Goal: Task Accomplishment & Management: Use online tool/utility

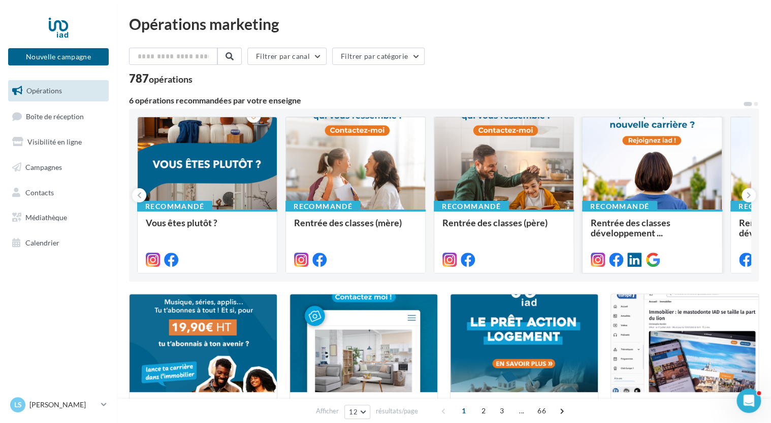
click at [646, 174] on div at bounding box center [651, 163] width 139 height 93
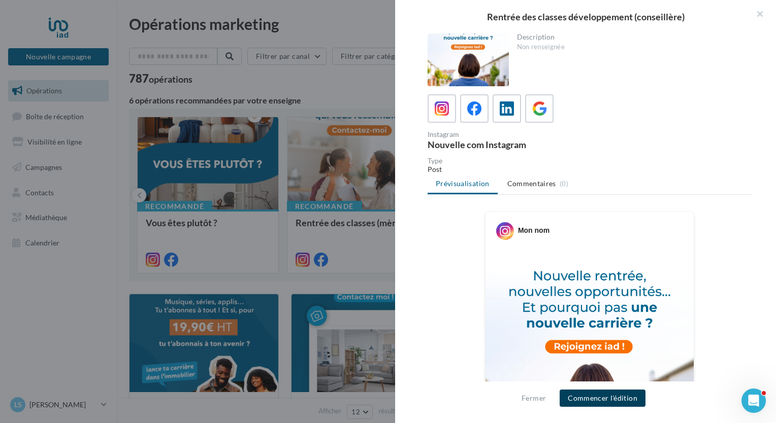
click at [584, 399] on button "Commencer l'édition" at bounding box center [602, 398] width 86 height 17
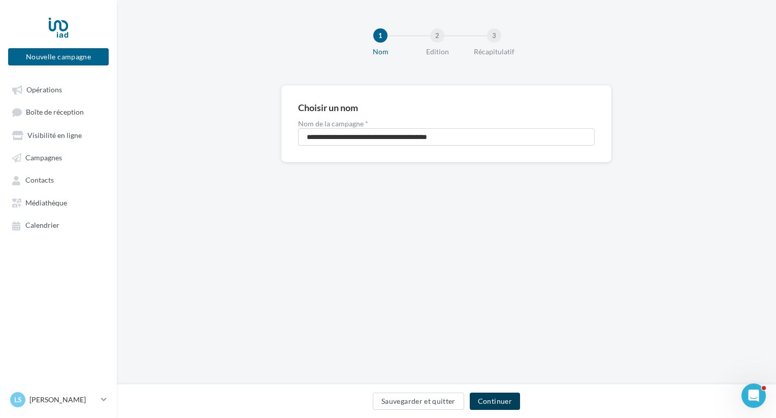
click at [501, 400] on button "Continuer" at bounding box center [495, 401] width 50 height 17
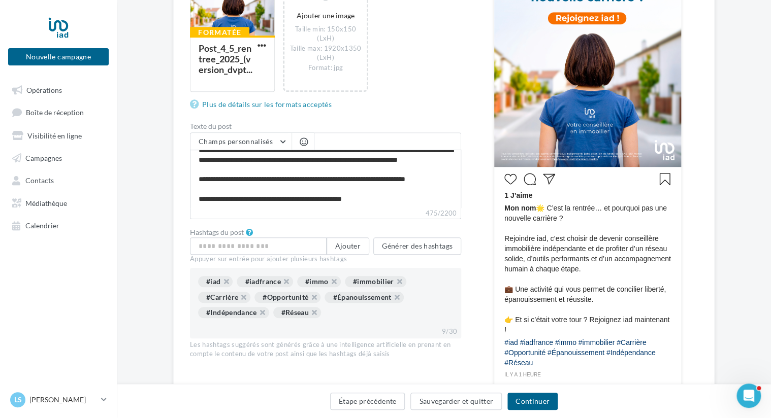
scroll to position [254, 0]
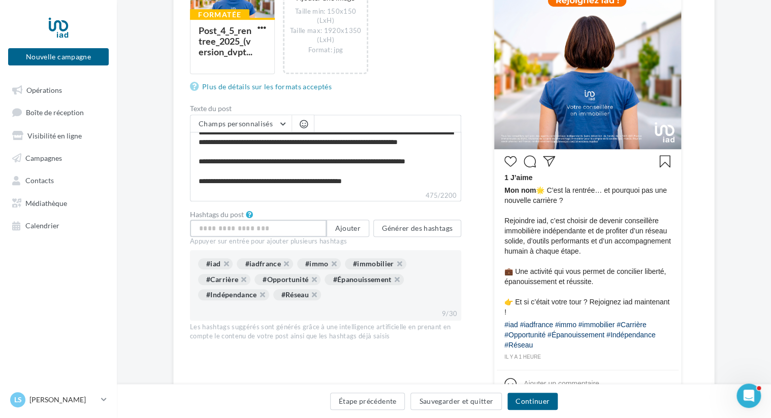
click at [274, 227] on input "text" at bounding box center [258, 228] width 137 height 17
type input "**********"
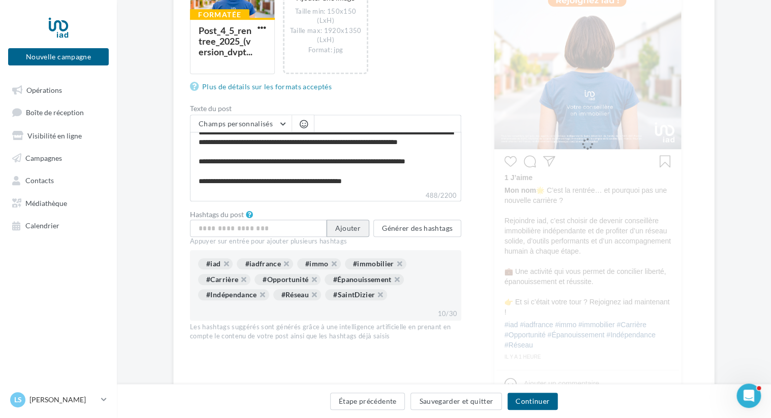
click at [348, 226] on button "Ajouter" at bounding box center [347, 228] width 43 height 17
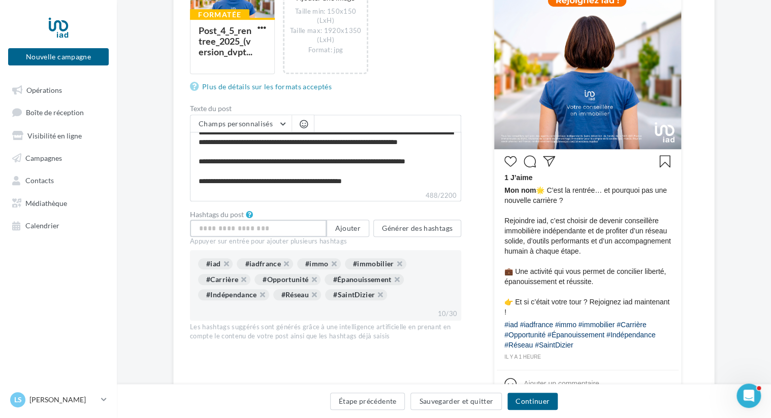
click at [288, 228] on input "text" at bounding box center [258, 228] width 137 height 17
type input "*****"
click at [352, 228] on button "Ajouter" at bounding box center [347, 228] width 43 height 17
click at [264, 227] on input "text" at bounding box center [258, 228] width 137 height 17
type input "********"
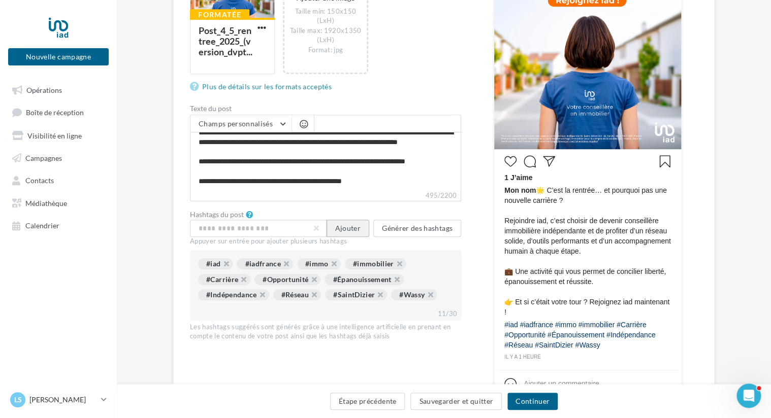
click at [351, 230] on button "Ajouter" at bounding box center [347, 228] width 43 height 17
click at [293, 227] on input "text" at bounding box center [258, 228] width 137 height 17
type input "**********"
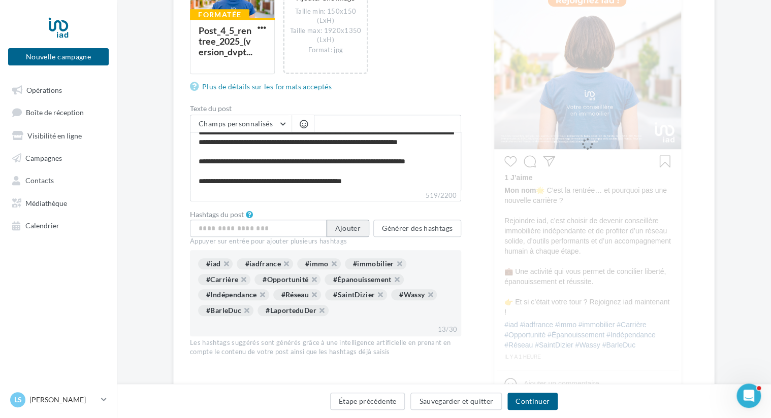
click at [351, 230] on button "Ajouter" at bounding box center [347, 228] width 43 height 17
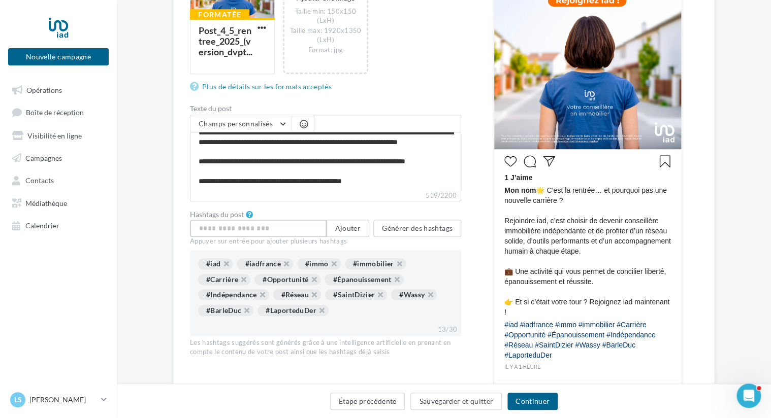
click at [290, 230] on input "text" at bounding box center [258, 228] width 137 height 17
type input "**********"
click at [350, 226] on button "Ajouter" at bounding box center [347, 228] width 43 height 17
click at [297, 229] on input "text" at bounding box center [258, 228] width 137 height 17
type input "*****"
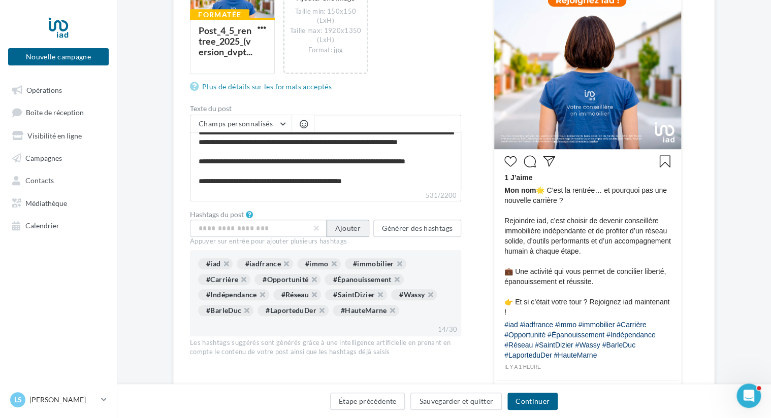
click at [345, 233] on button "Ajouter" at bounding box center [347, 228] width 43 height 17
click at [290, 228] on input "text" at bounding box center [258, 228] width 137 height 17
type input "*****"
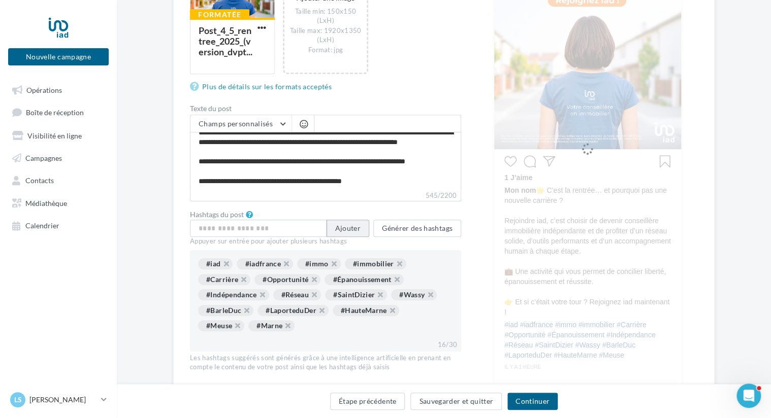
click at [337, 228] on button "Ajouter" at bounding box center [347, 228] width 43 height 17
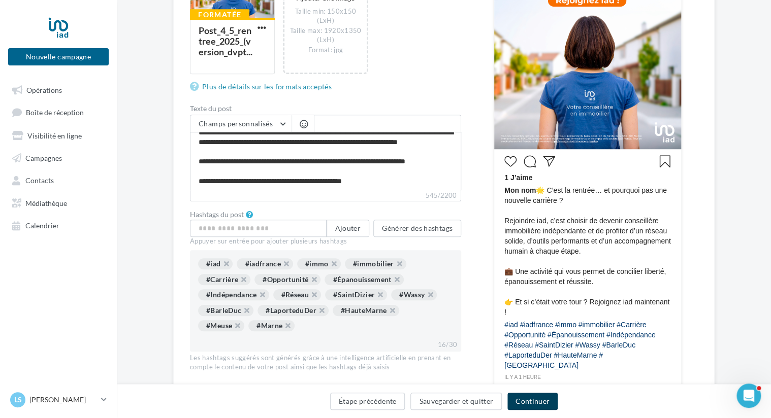
click at [526, 403] on button "Continuer" at bounding box center [532, 401] width 50 height 17
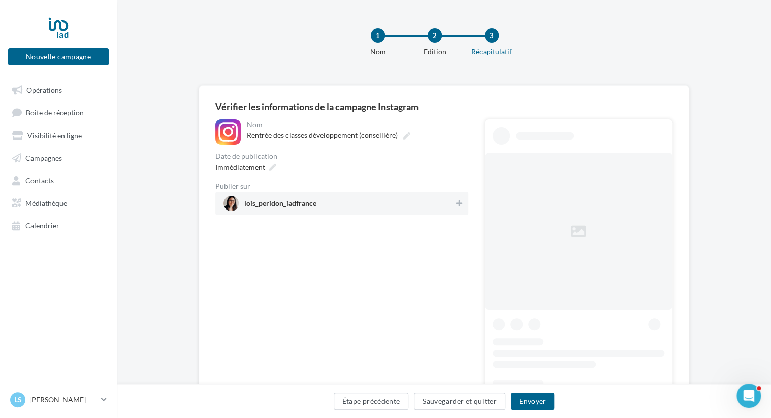
click at [406, 202] on span "lois_peridon_iadfrance" at bounding box center [338, 203] width 230 height 15
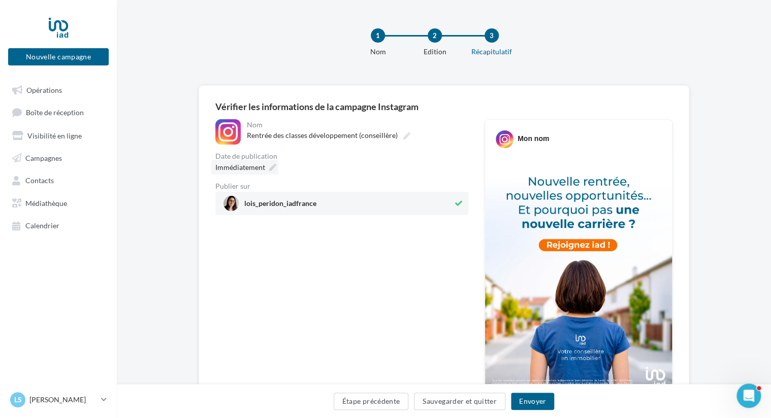
click at [258, 165] on span "Immédiatement" at bounding box center [240, 167] width 50 height 9
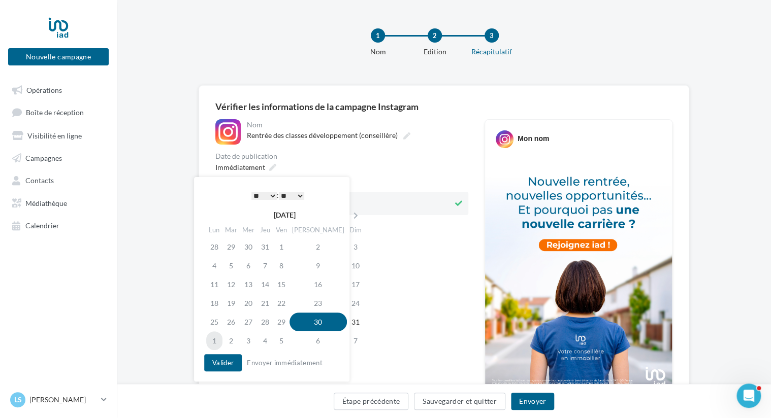
click at [214, 339] on td "1" at bounding box center [214, 340] width 16 height 19
click at [270, 193] on select "* * * * * * * * * * ** ** ** ** ** ** ** ** ** ** ** ** ** **" at bounding box center [263, 196] width 25 height 8
click at [302, 194] on select "** ** ** ** ** **" at bounding box center [291, 196] width 25 height 8
click at [224, 365] on button "Valider" at bounding box center [223, 362] width 38 height 17
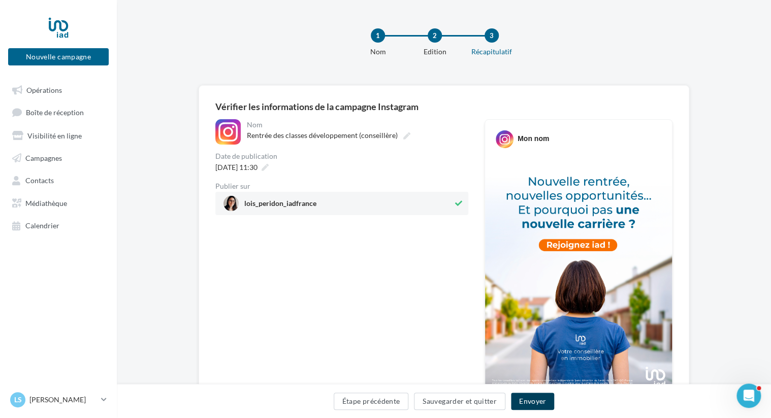
click at [534, 404] on button "Envoyer" at bounding box center [532, 401] width 43 height 17
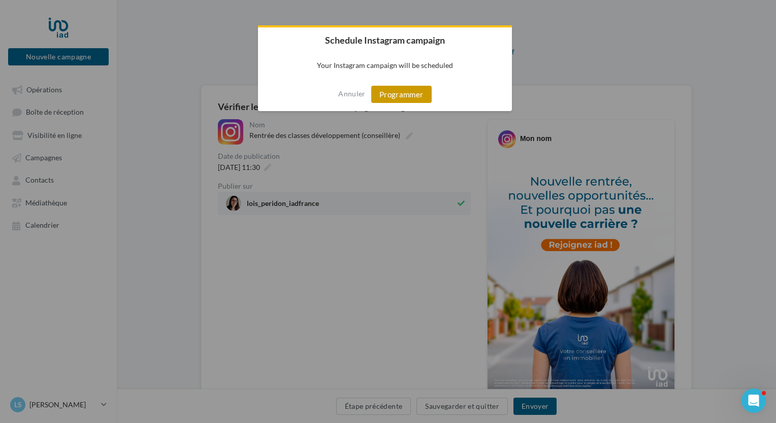
click at [404, 95] on button "Programmer" at bounding box center [401, 94] width 60 height 17
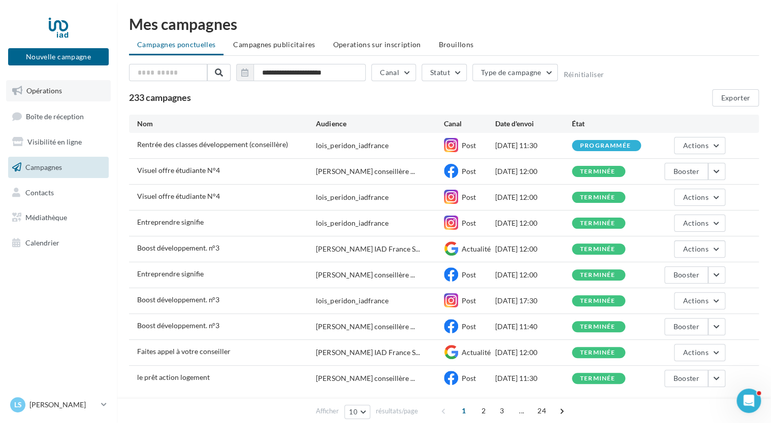
click at [71, 92] on link "Opérations" at bounding box center [58, 90] width 105 height 21
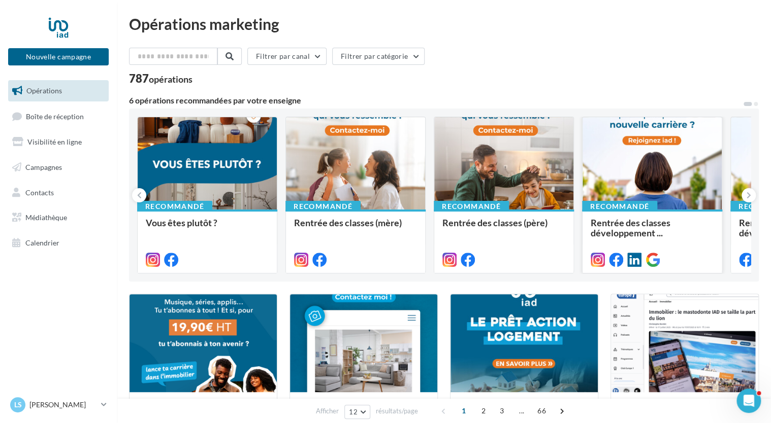
click at [649, 179] on div at bounding box center [651, 163] width 139 height 93
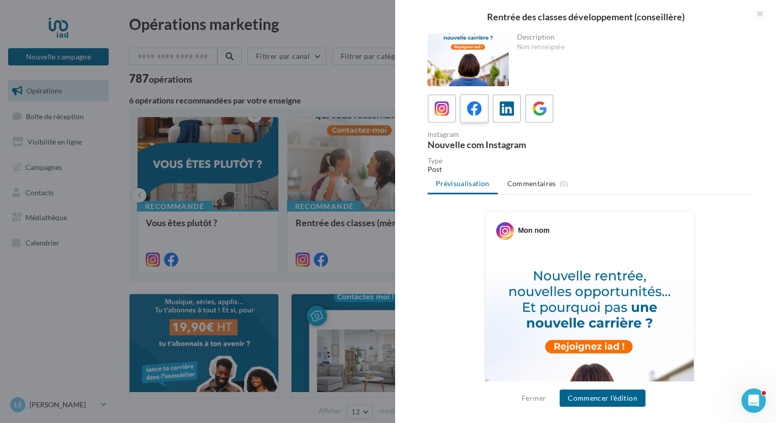
click at [479, 103] on icon at bounding box center [474, 109] width 15 height 15
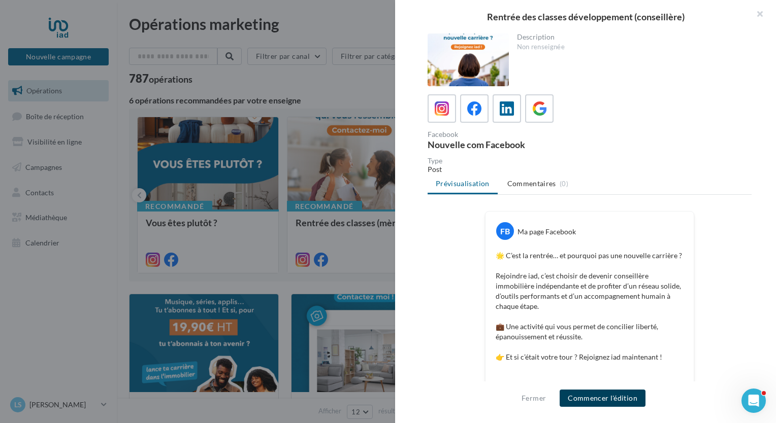
click at [599, 397] on button "Commencer l'édition" at bounding box center [602, 398] width 86 height 17
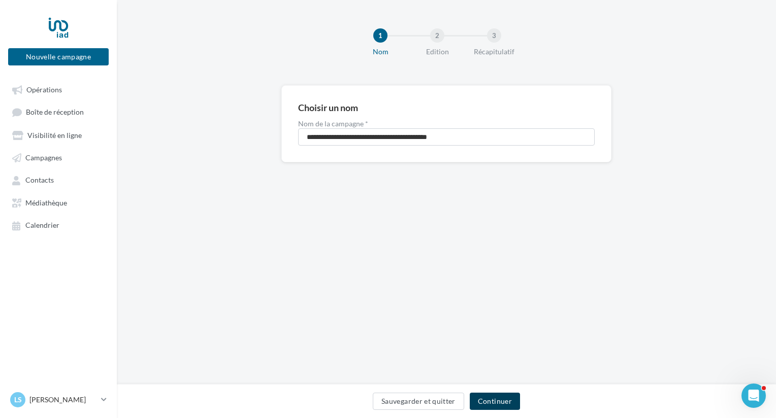
click at [488, 399] on button "Continuer" at bounding box center [495, 401] width 50 height 17
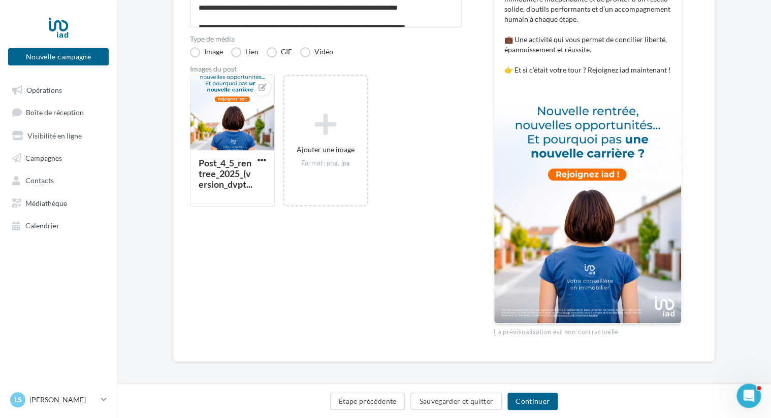
scroll to position [218, 0]
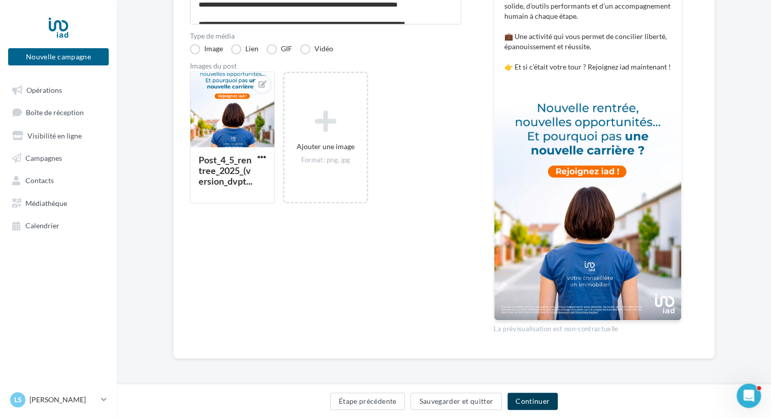
click at [530, 397] on button "Continuer" at bounding box center [532, 401] width 50 height 17
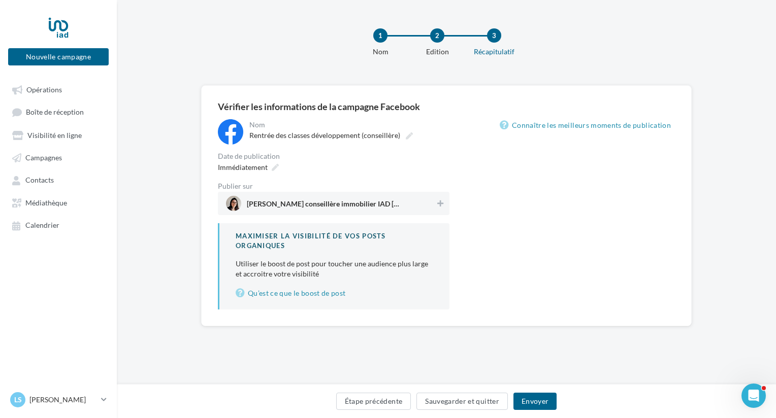
click at [406, 205] on span "Loïs Peridon conseillère immobilier IAD France" at bounding box center [330, 203] width 209 height 15
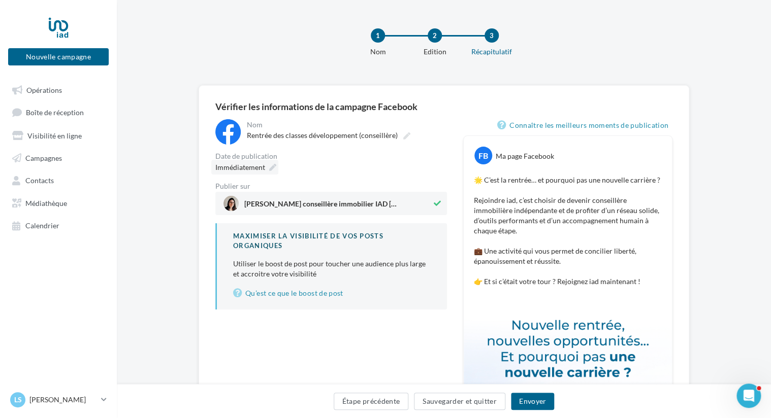
click at [253, 167] on span "Immédiatement" at bounding box center [240, 167] width 50 height 9
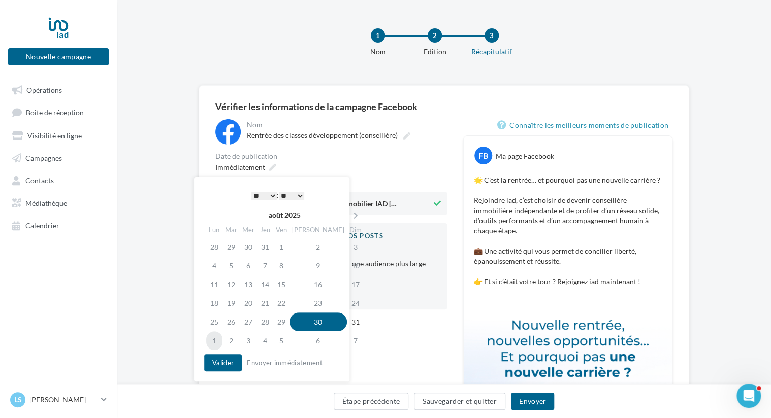
click at [217, 338] on td "1" at bounding box center [214, 340] width 16 height 19
click at [269, 194] on select "* * * * * * * * * * ** ** ** ** ** ** ** ** ** ** ** ** ** **" at bounding box center [263, 196] width 25 height 8
click at [297, 195] on select "** ** ** ** ** **" at bounding box center [291, 196] width 25 height 8
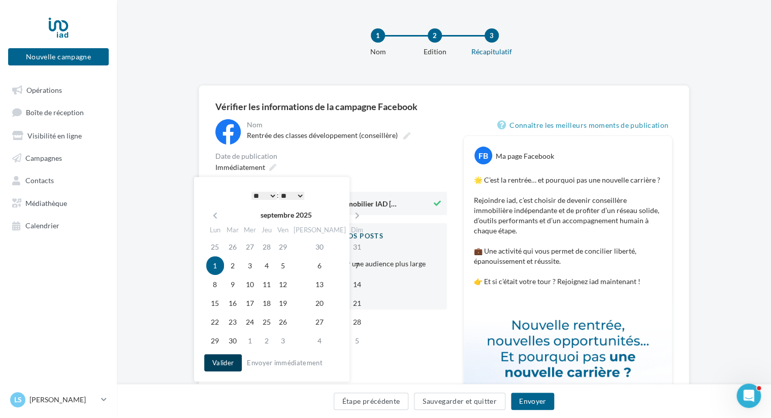
click at [224, 362] on button "Valider" at bounding box center [223, 362] width 38 height 17
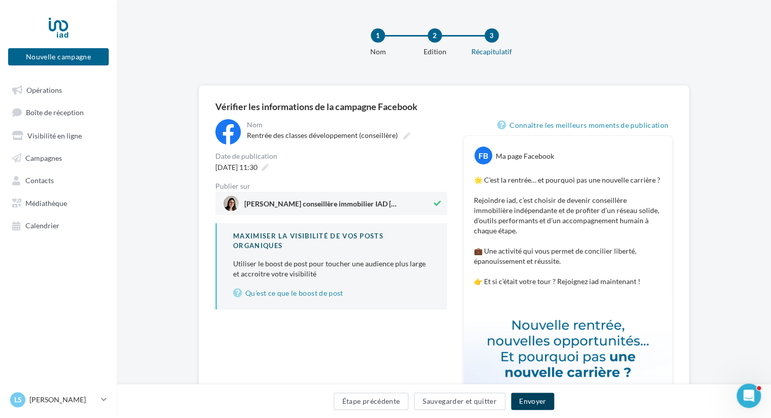
click at [534, 402] on button "Envoyer" at bounding box center [532, 401] width 43 height 17
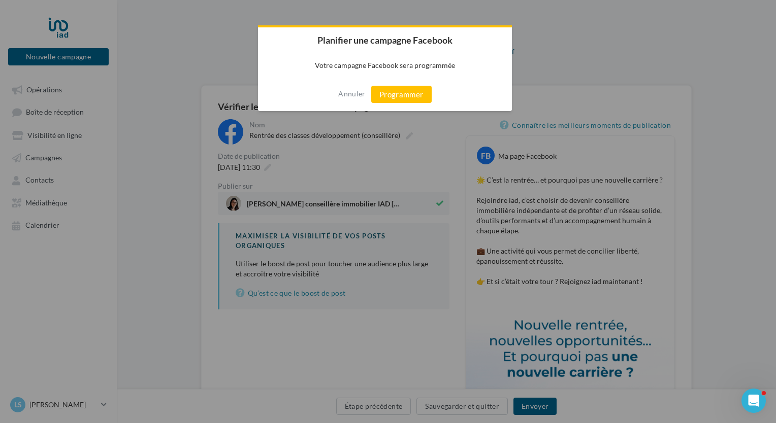
click at [401, 98] on button "Programmer" at bounding box center [401, 94] width 60 height 17
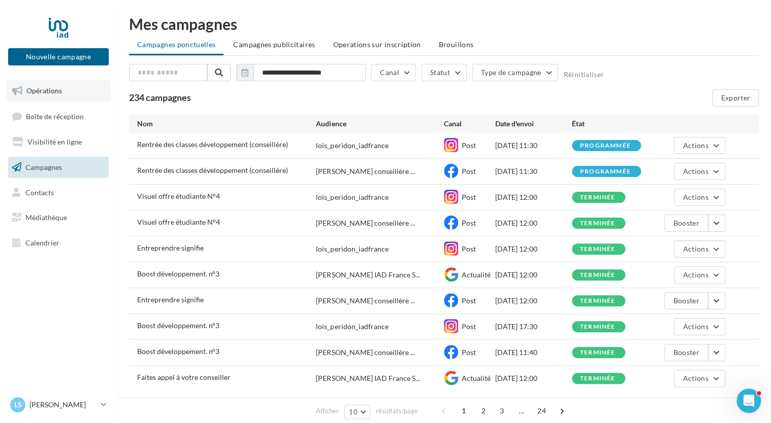
click at [53, 94] on span "Opérations" at bounding box center [44, 90] width 36 height 9
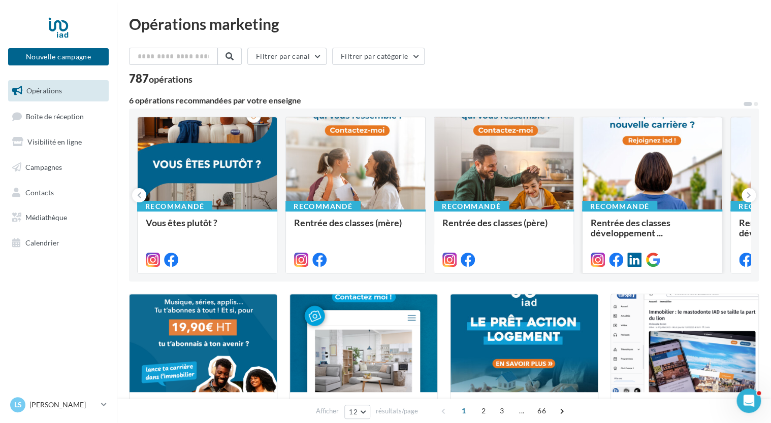
click at [653, 185] on div at bounding box center [651, 163] width 139 height 93
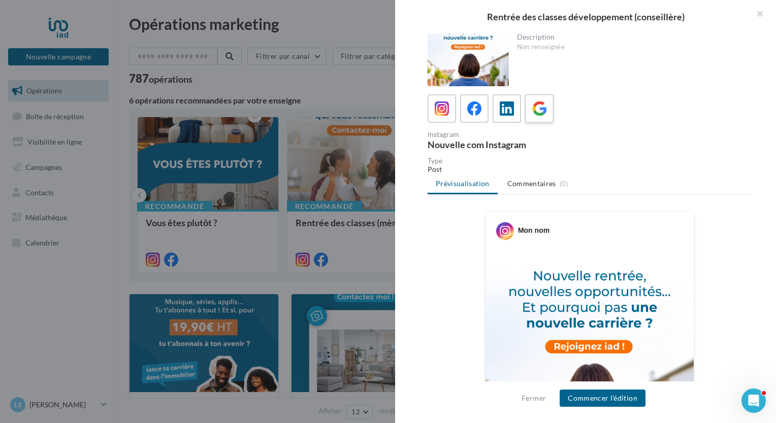
click at [535, 107] on icon at bounding box center [539, 109] width 15 height 15
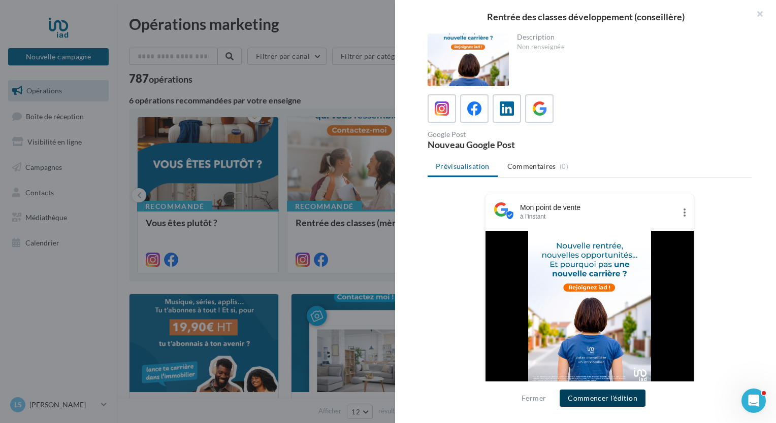
click at [599, 400] on button "Commencer l'édition" at bounding box center [602, 398] width 86 height 17
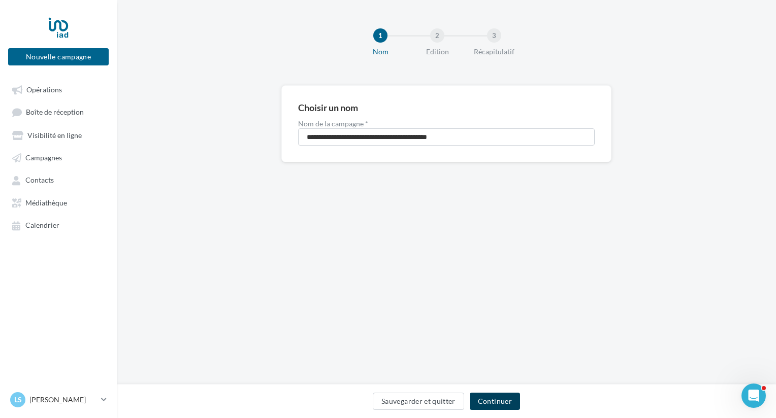
click at [492, 402] on button "Continuer" at bounding box center [495, 401] width 50 height 17
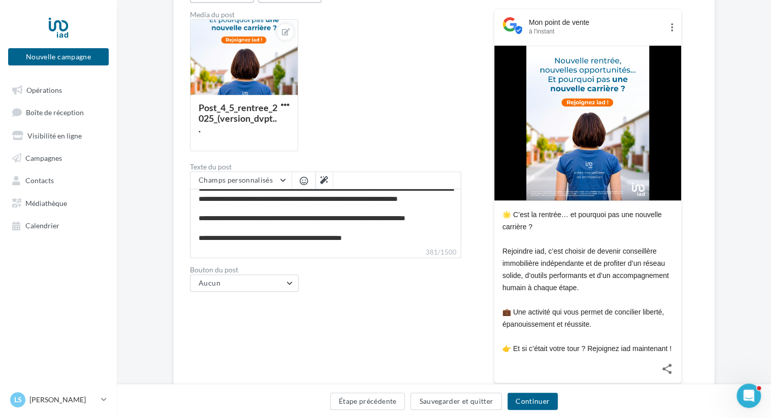
scroll to position [152, 0]
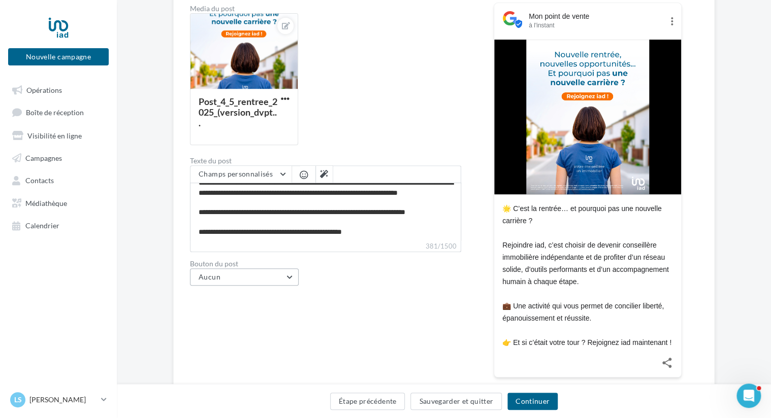
click at [288, 275] on button "Aucun" at bounding box center [244, 277] width 109 height 17
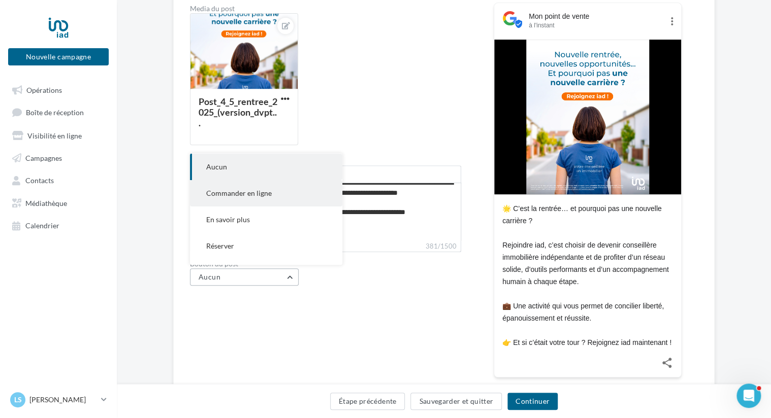
scroll to position [47, 0]
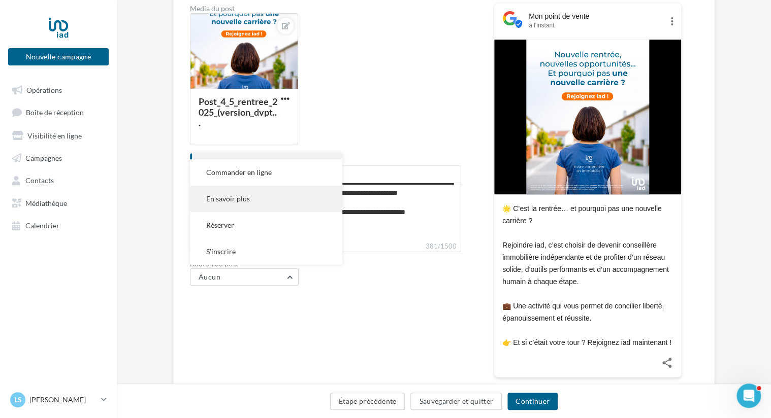
click at [257, 207] on button "En savoir plus" at bounding box center [266, 199] width 152 height 26
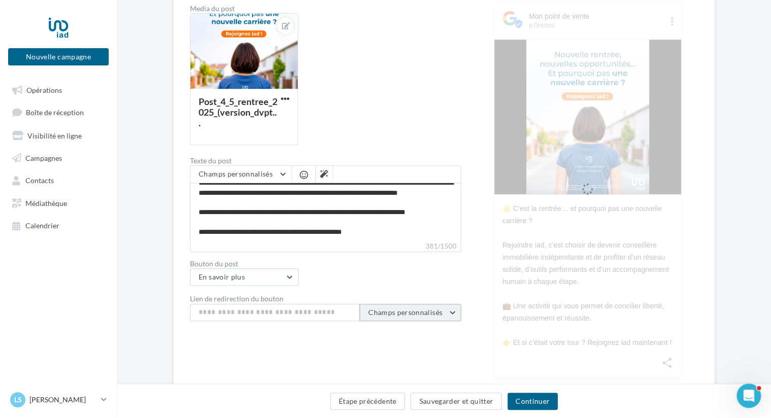
click at [408, 311] on span "Champs personnalisés" at bounding box center [405, 312] width 74 height 9
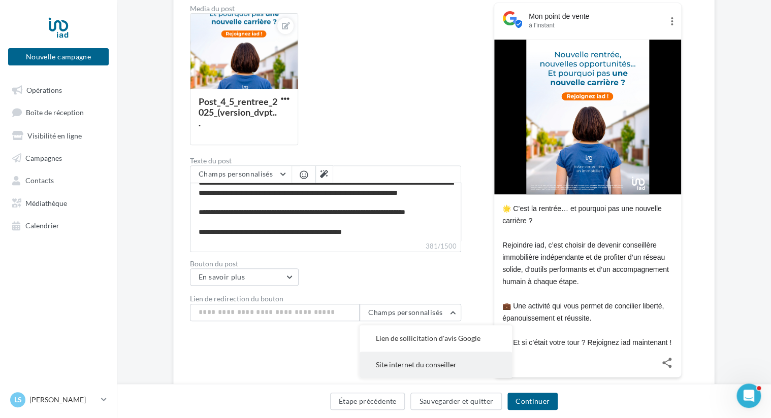
click at [412, 364] on span "Site internet du conseiller" at bounding box center [416, 364] width 81 height 9
type input "**********"
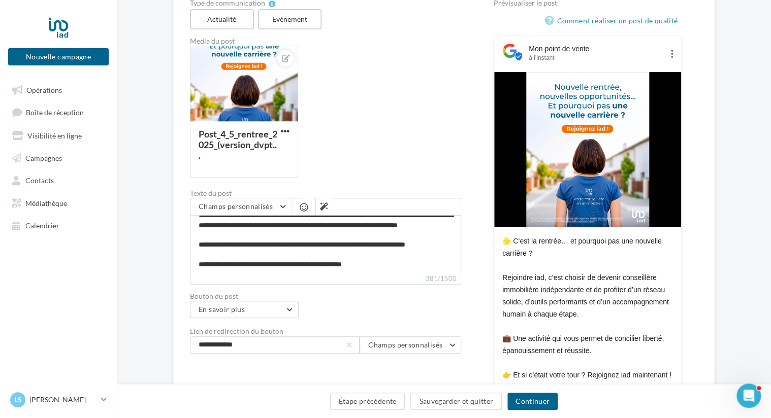
scroll to position [152, 0]
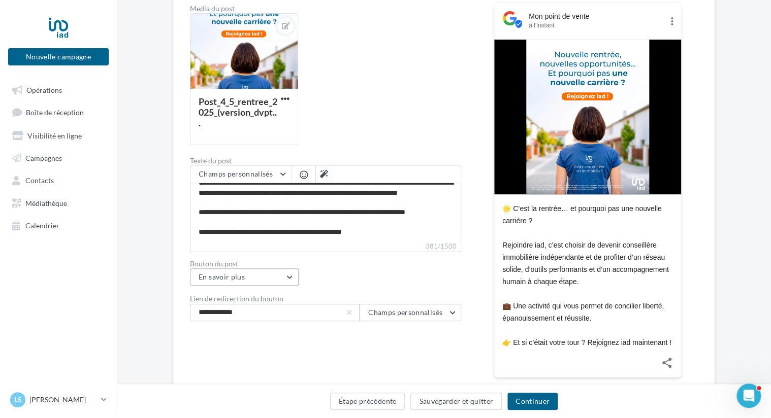
click at [289, 276] on button "En savoir plus" at bounding box center [244, 277] width 109 height 17
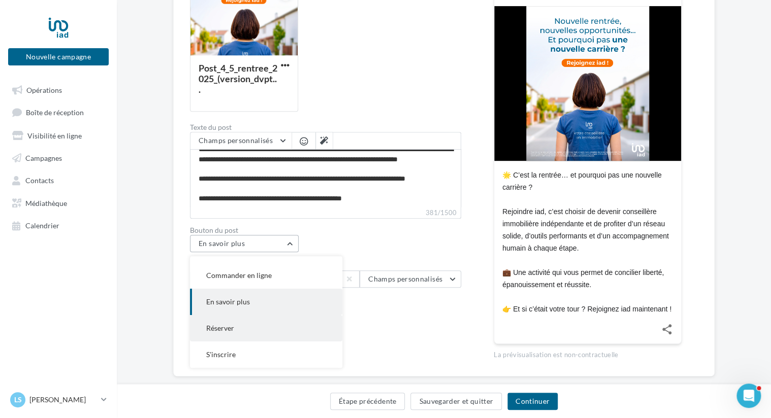
scroll to position [203, 0]
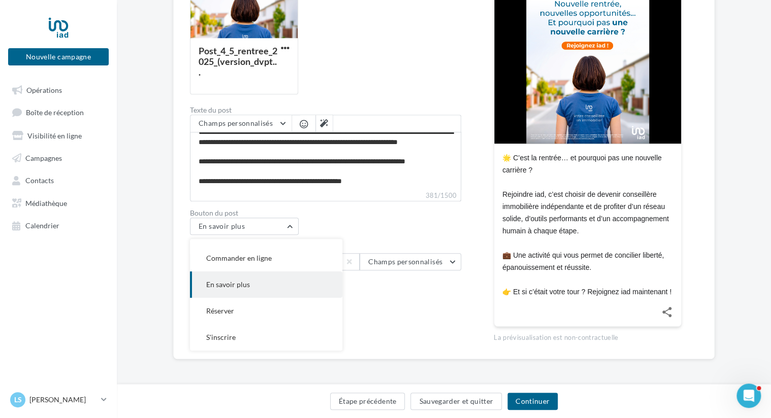
click at [277, 281] on button "En savoir plus" at bounding box center [266, 285] width 152 height 26
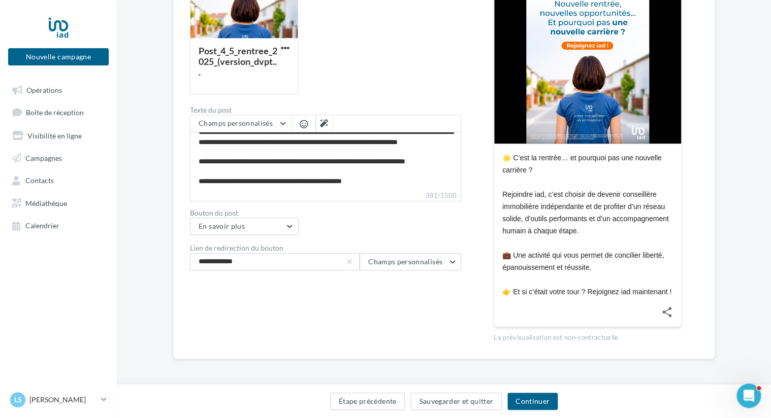
click at [431, 321] on div "Type de communication Actualité Evénement Media du post Post_4_5_rentree_2025_(…" at bounding box center [325, 129] width 271 height 426
click at [526, 402] on button "Continuer" at bounding box center [532, 401] width 50 height 17
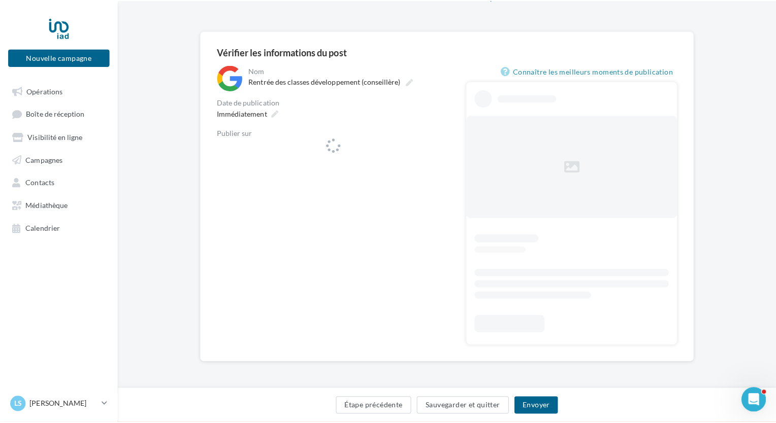
scroll to position [55, 0]
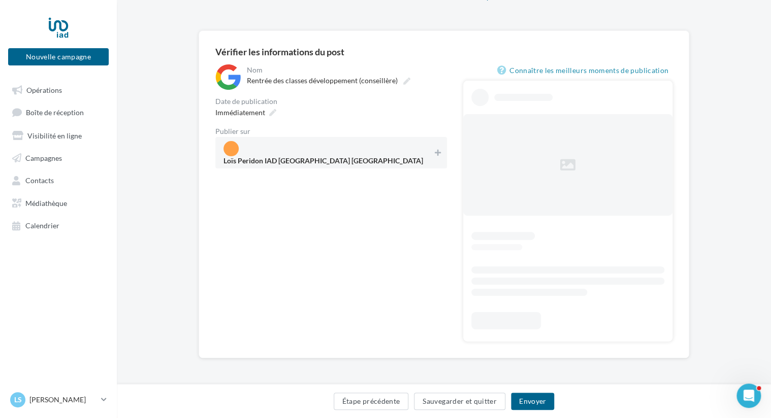
click at [382, 153] on span "Loïs Peridon IAD France Saint-Dizier" at bounding box center [327, 152] width 209 height 23
click at [243, 113] on span "Immédiatement" at bounding box center [240, 112] width 50 height 9
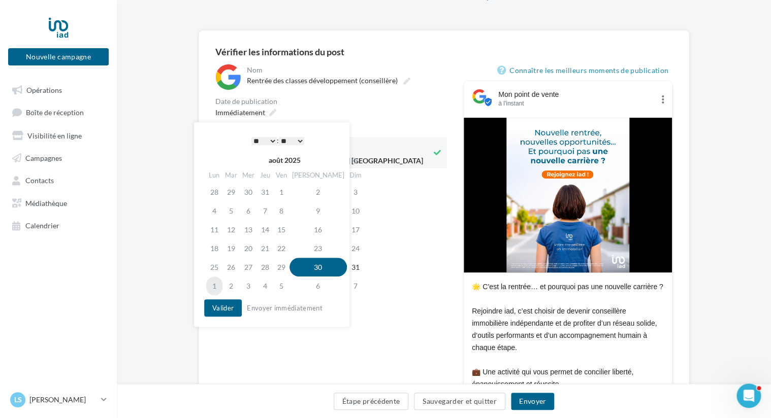
click at [215, 286] on td "1" at bounding box center [214, 286] width 16 height 19
click at [272, 139] on select "* * * * * * * * * * ** ** ** ** ** ** ** ** ** ** ** ** ** **" at bounding box center [263, 141] width 25 height 8
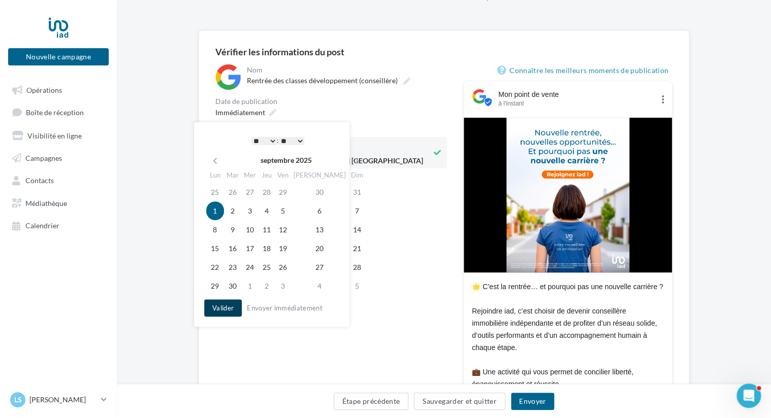
click at [224, 305] on button "Valider" at bounding box center [223, 308] width 38 height 17
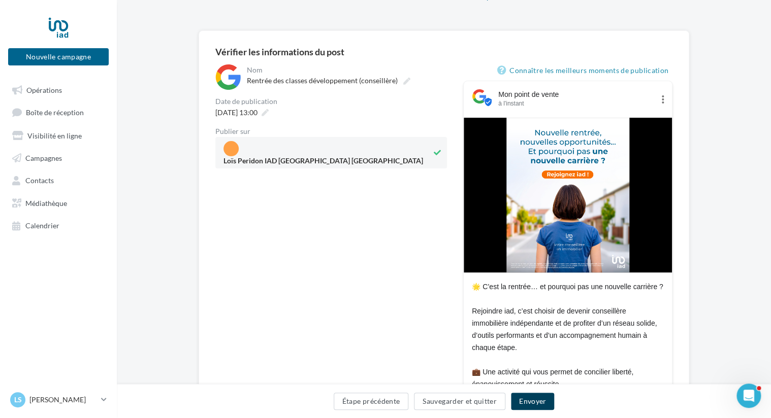
click at [531, 407] on button "Envoyer" at bounding box center [532, 401] width 43 height 17
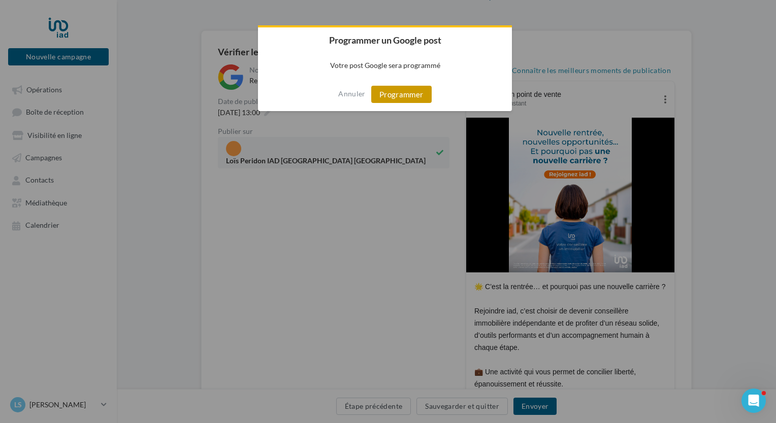
click at [415, 94] on button "Programmer" at bounding box center [401, 94] width 60 height 17
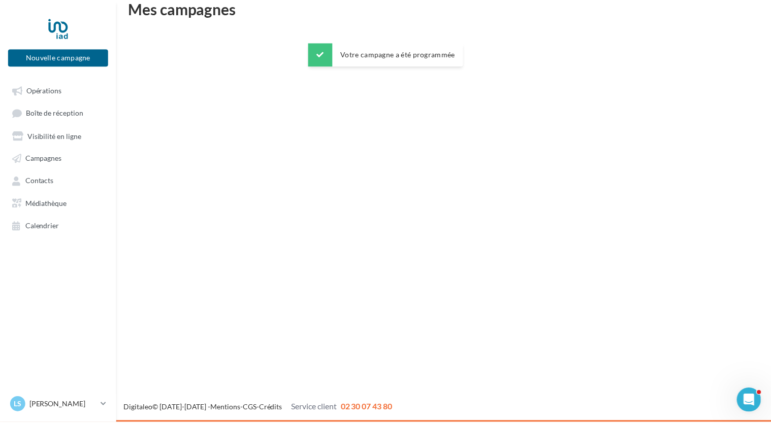
scroll to position [16, 0]
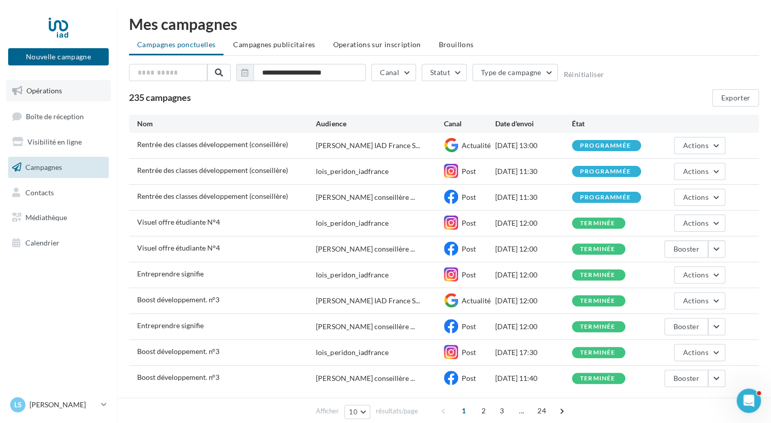
click at [61, 92] on span "Opérations" at bounding box center [44, 90] width 36 height 9
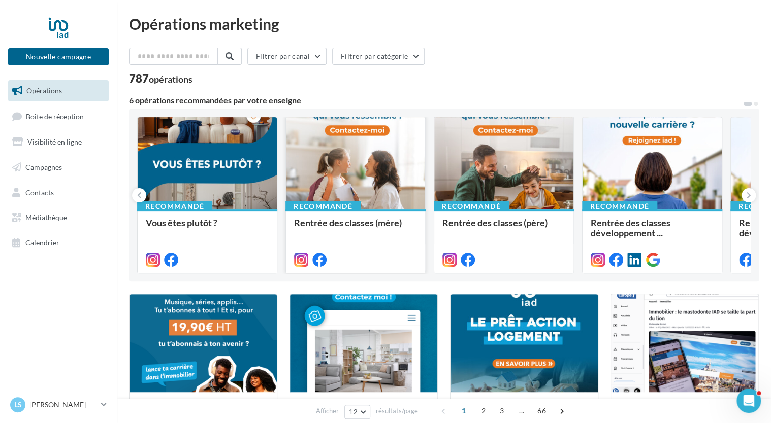
click at [400, 178] on div at bounding box center [355, 163] width 139 height 93
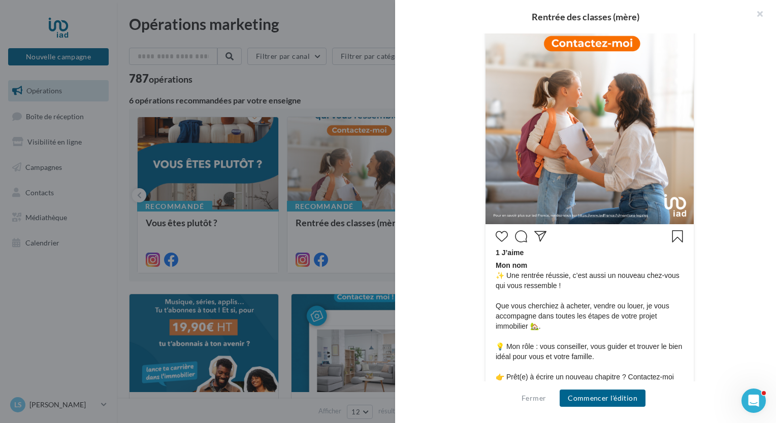
scroll to position [386, 0]
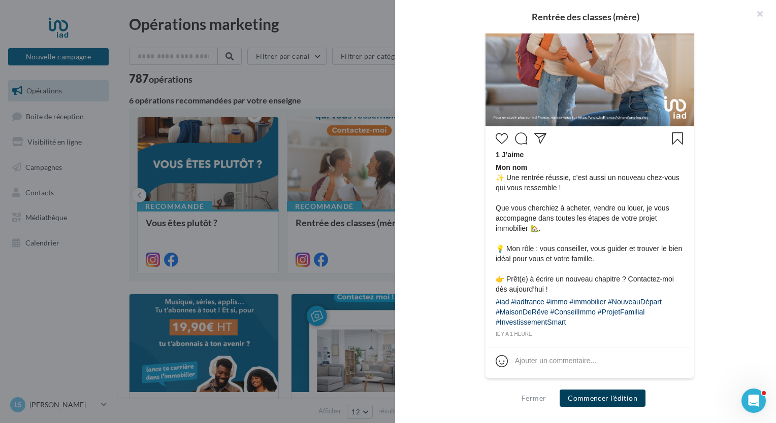
click at [611, 399] on button "Commencer l'édition" at bounding box center [602, 398] width 86 height 17
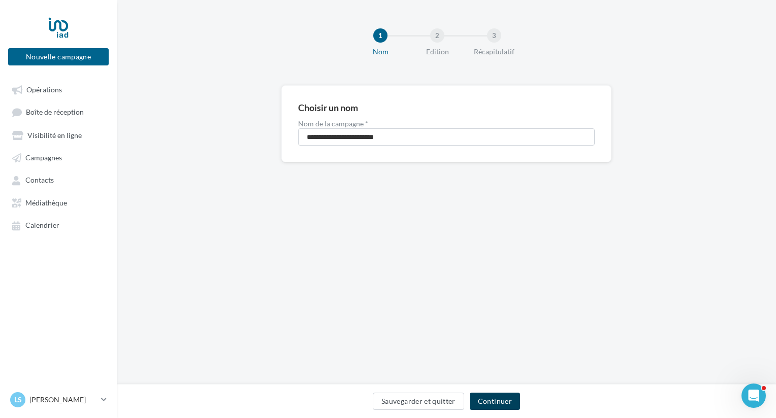
click at [481, 405] on button "Continuer" at bounding box center [495, 401] width 50 height 17
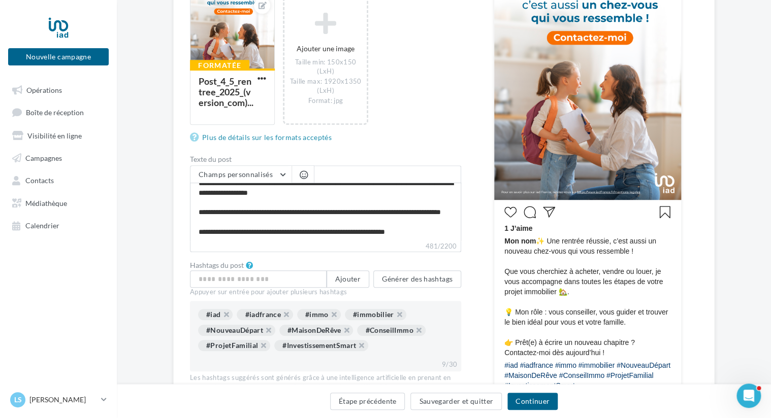
scroll to position [254, 0]
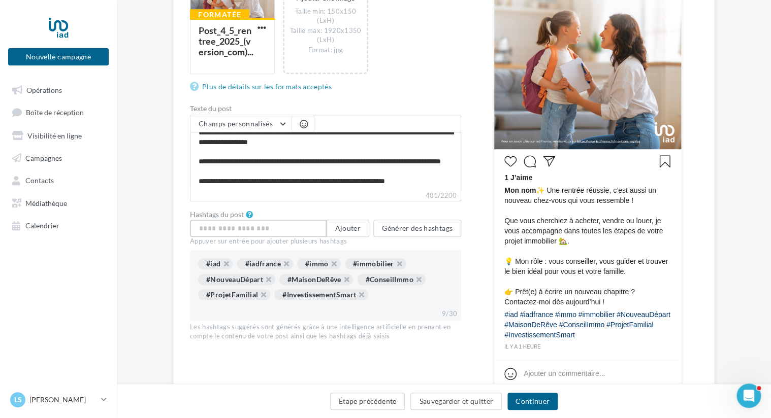
click at [292, 230] on input "text" at bounding box center [258, 228] width 137 height 17
type input "**********"
click at [358, 228] on button "Ajouter" at bounding box center [347, 228] width 43 height 17
click at [292, 228] on input "text" at bounding box center [258, 228] width 137 height 17
type input "********"
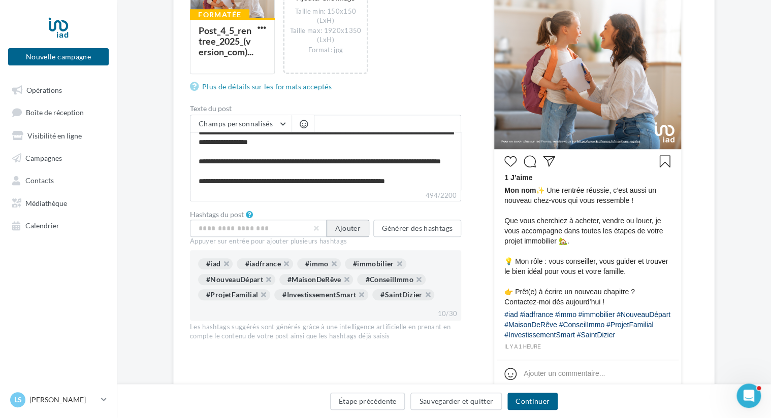
click at [357, 230] on button "Ajouter" at bounding box center [347, 228] width 43 height 17
click at [276, 228] on input "text" at bounding box center [258, 228] width 137 height 17
type input "*****"
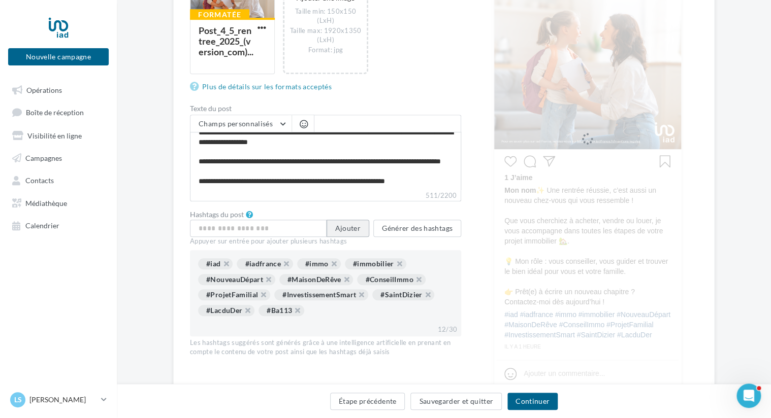
click at [346, 228] on button "Ajouter" at bounding box center [347, 228] width 43 height 17
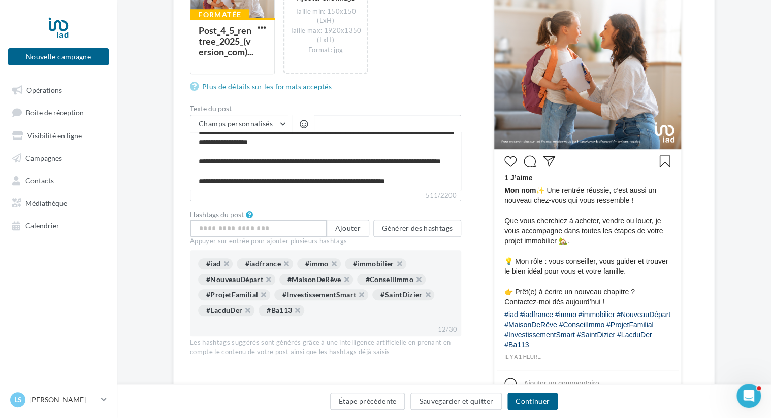
click at [283, 224] on input "text" at bounding box center [258, 228] width 137 height 17
type input "**********"
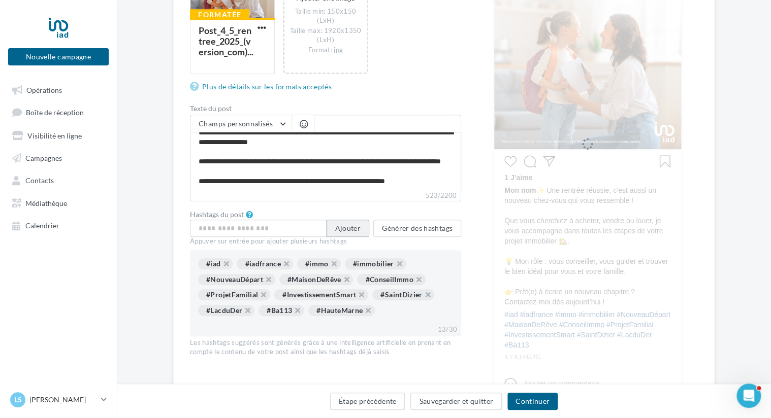
click at [346, 227] on button "Ajouter" at bounding box center [347, 228] width 43 height 17
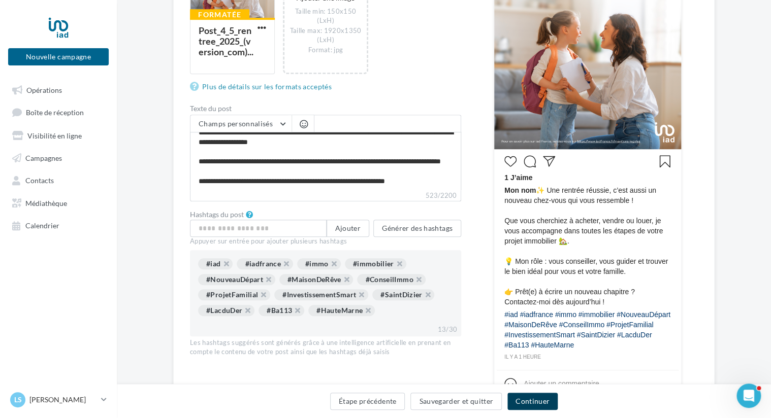
click at [541, 403] on button "Continuer" at bounding box center [532, 401] width 50 height 17
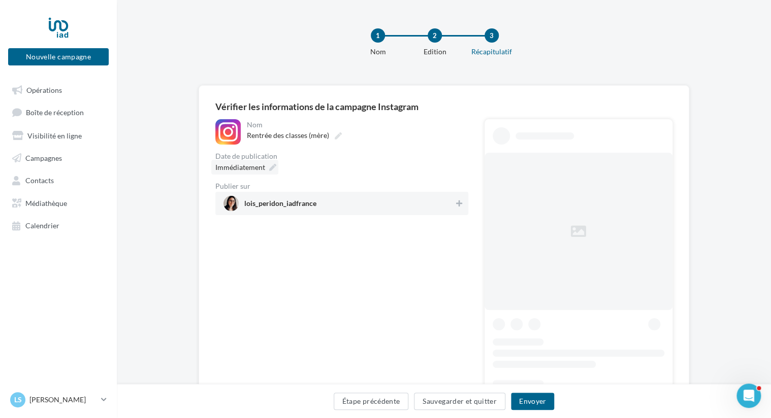
click at [248, 171] on span "Immédiatement" at bounding box center [240, 167] width 50 height 9
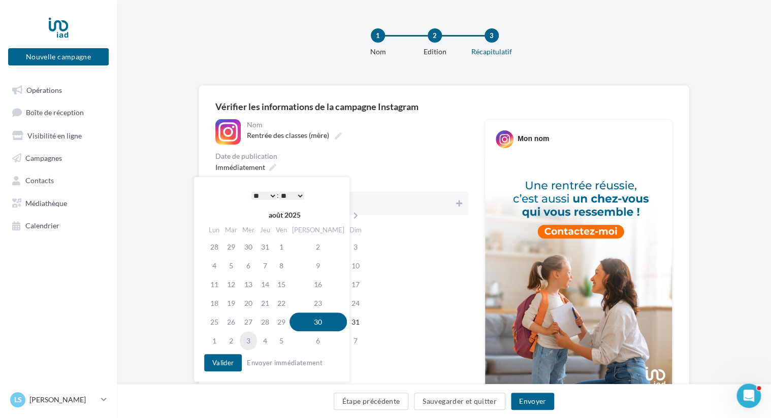
click at [254, 340] on td "3" at bounding box center [248, 340] width 17 height 19
click at [272, 193] on select "* * * * * * * * * * ** ** ** ** ** ** ** ** ** ** ** ** ** **" at bounding box center [263, 196] width 25 height 8
click at [269, 195] on select "* * * * * * * * * * ** ** ** ** ** ** ** ** ** ** ** ** ** **" at bounding box center [263, 196] width 25 height 8
click at [301, 194] on select "** ** ** ** ** **" at bounding box center [291, 196] width 25 height 8
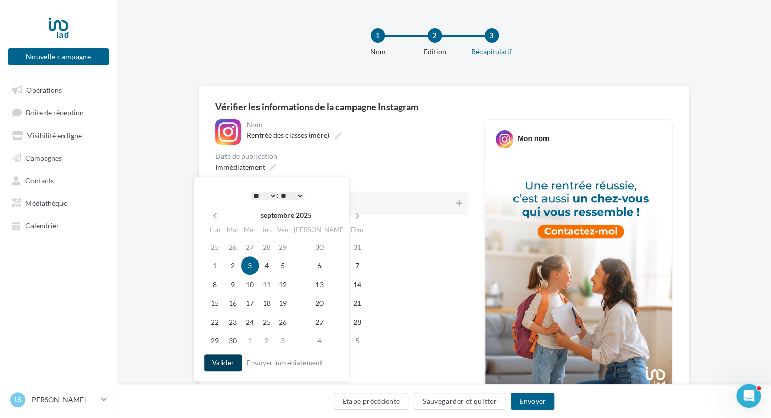
click at [226, 364] on button "Valider" at bounding box center [223, 362] width 38 height 17
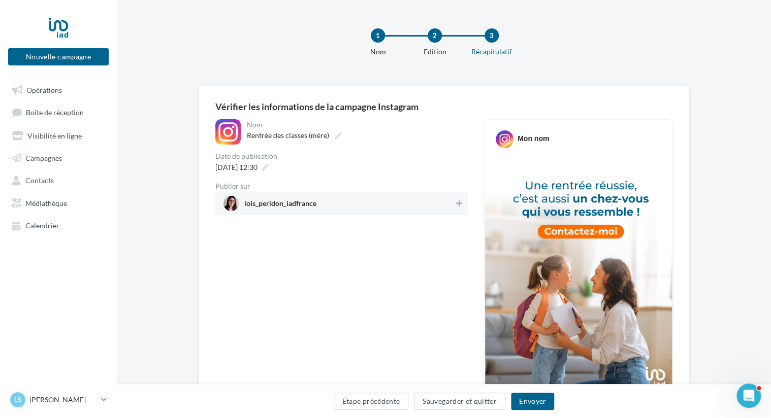
click at [406, 204] on span "lois_peridon_iadfrance" at bounding box center [338, 203] width 230 height 15
click at [530, 401] on button "Envoyer" at bounding box center [532, 401] width 43 height 17
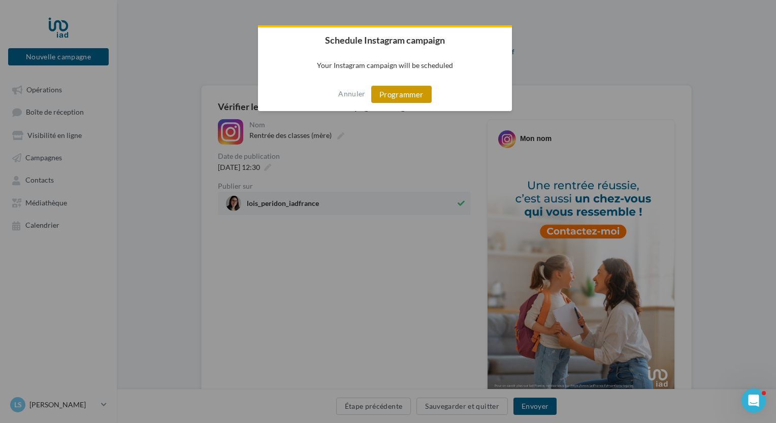
click at [386, 93] on button "Programmer" at bounding box center [401, 94] width 60 height 17
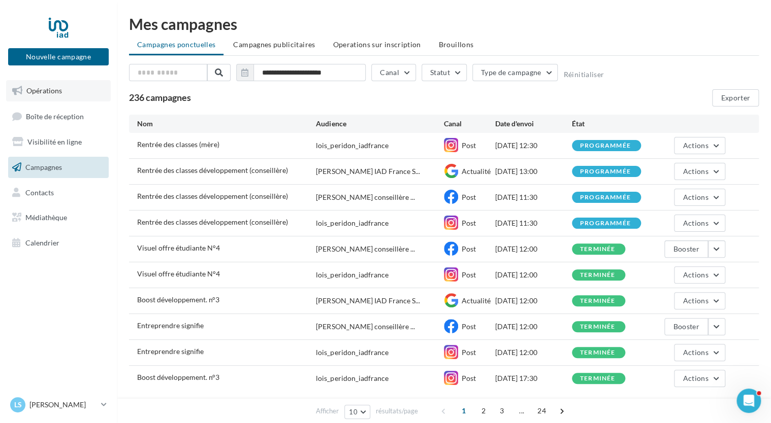
click at [48, 91] on span "Opérations" at bounding box center [44, 90] width 36 height 9
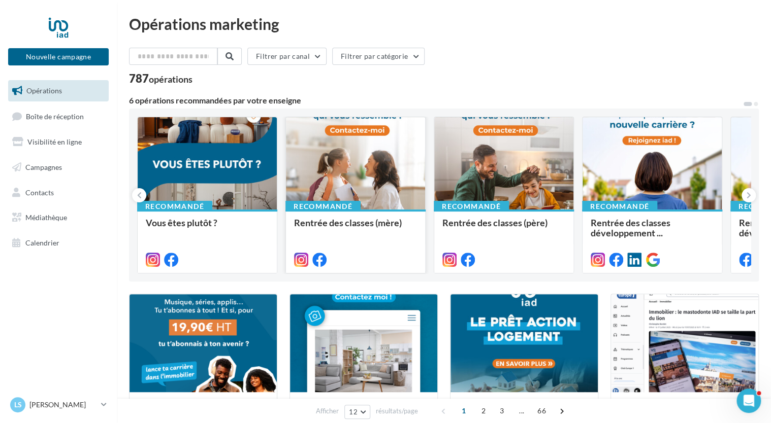
click at [384, 178] on div at bounding box center [355, 163] width 139 height 93
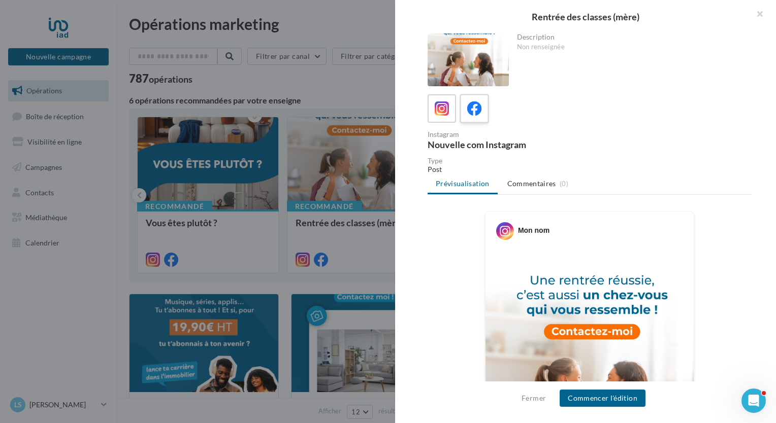
click at [481, 113] on div at bounding box center [474, 108] width 19 height 19
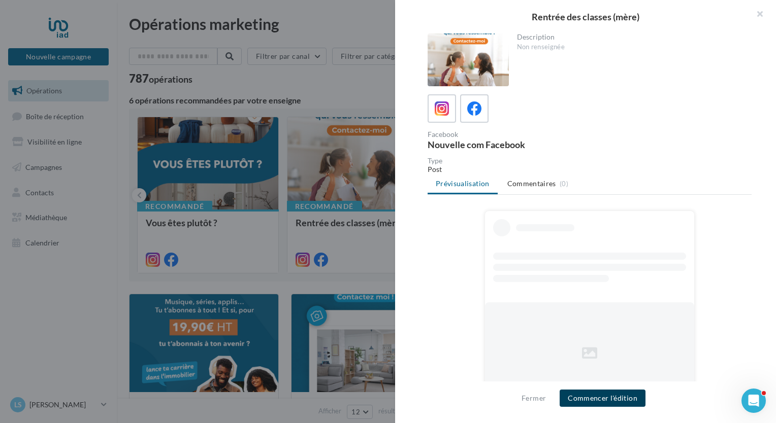
click at [600, 399] on button "Commencer l'édition" at bounding box center [602, 398] width 86 height 17
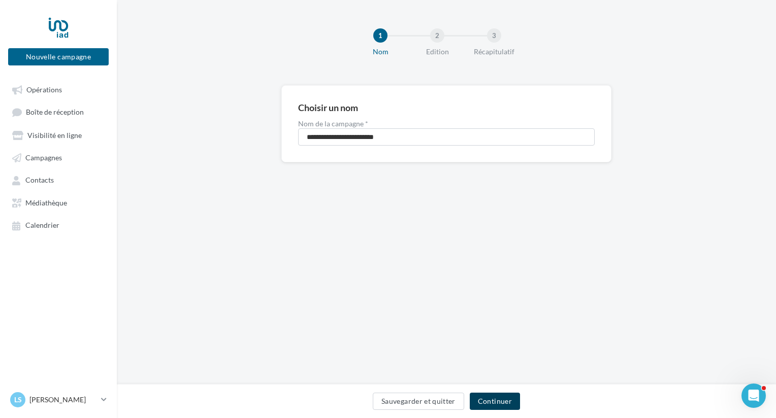
click at [487, 398] on button "Continuer" at bounding box center [495, 401] width 50 height 17
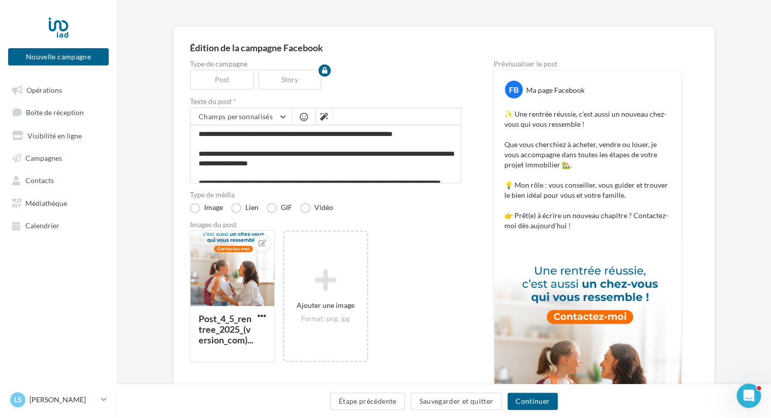
scroll to position [152, 0]
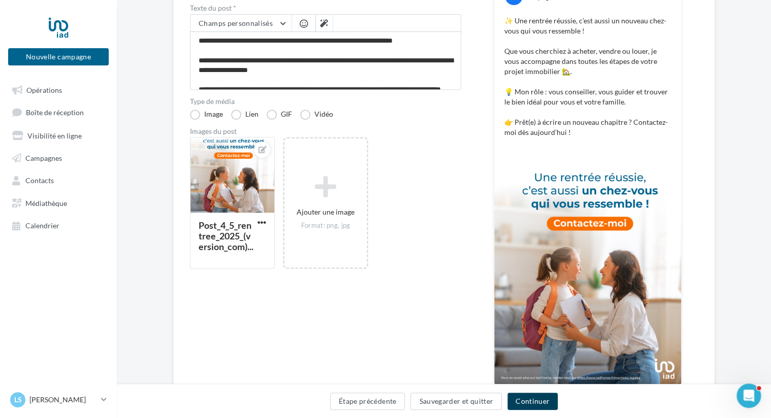
click at [540, 402] on button "Continuer" at bounding box center [532, 401] width 50 height 17
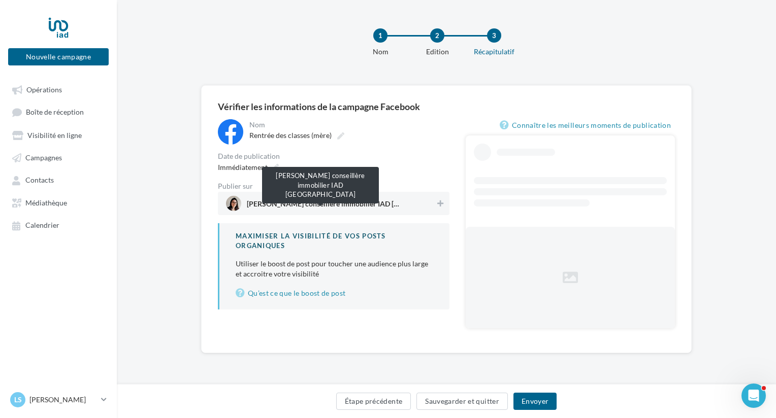
click at [357, 203] on span "Loïs Peridon conseillère immobilier IAD France" at bounding box center [323, 206] width 152 height 11
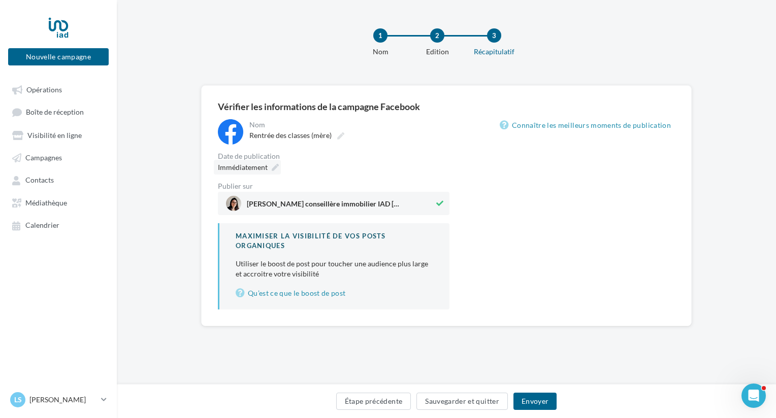
click at [238, 161] on div "Immédiatement" at bounding box center [247, 167] width 67 height 15
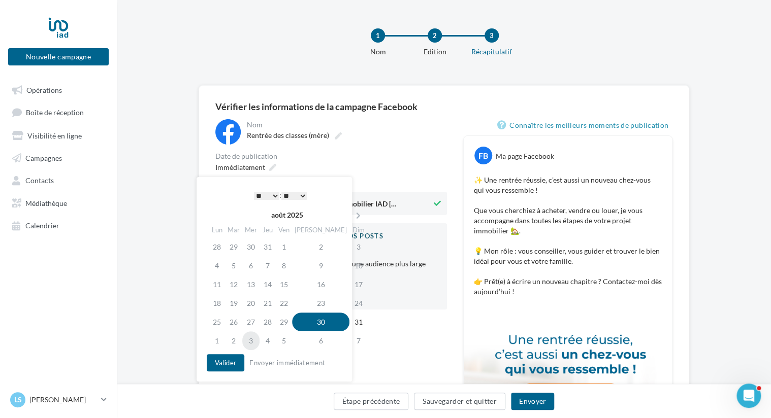
click at [258, 337] on td "3" at bounding box center [250, 340] width 17 height 19
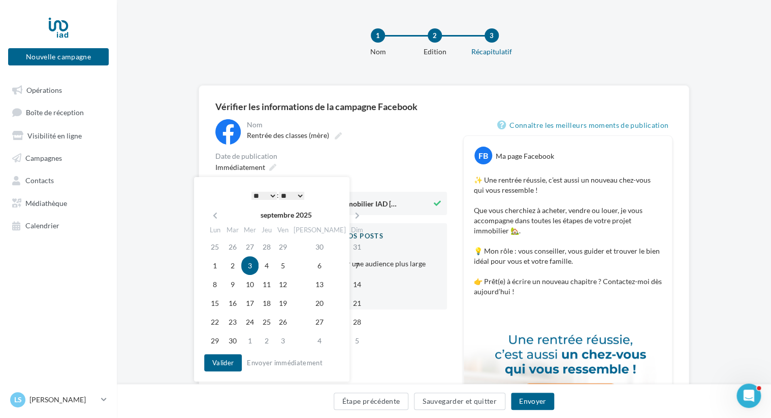
click at [270, 195] on select "* * * * * * * * * * ** ** ** ** ** ** ** ** ** ** ** ** ** **" at bounding box center [263, 196] width 25 height 8
click at [224, 364] on button "Valider" at bounding box center [223, 362] width 38 height 17
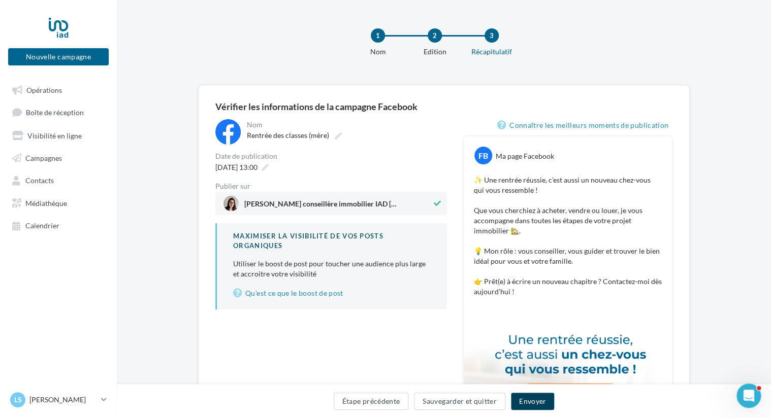
click at [525, 403] on button "Envoyer" at bounding box center [532, 401] width 43 height 17
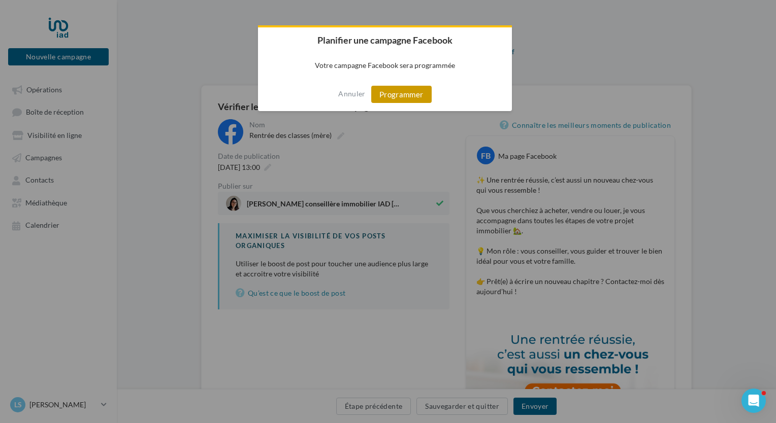
click at [392, 96] on button "Programmer" at bounding box center [401, 94] width 60 height 17
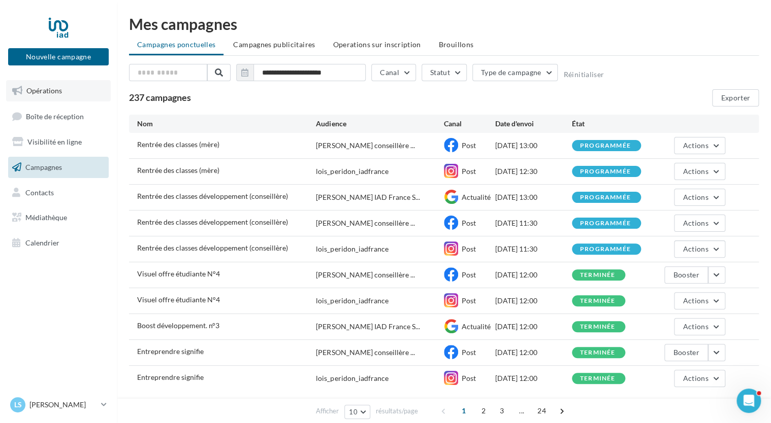
click at [35, 84] on link "Opérations" at bounding box center [58, 90] width 105 height 21
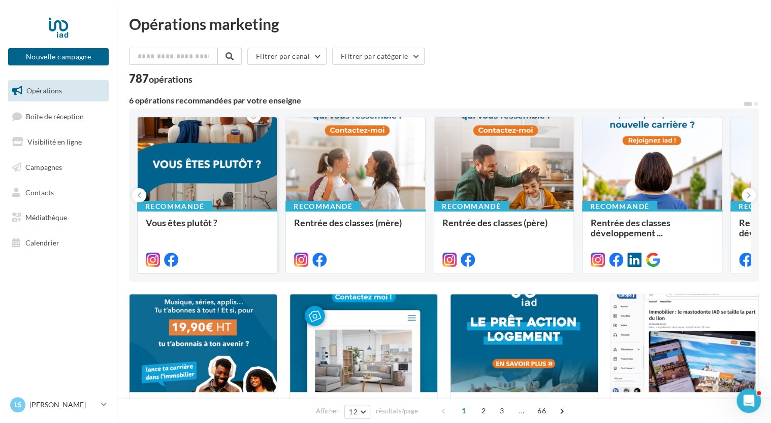
click at [238, 170] on div at bounding box center [207, 163] width 139 height 93
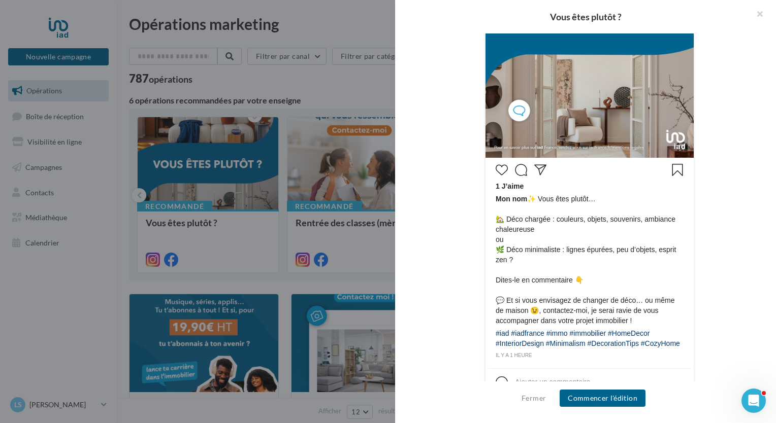
scroll to position [387, 0]
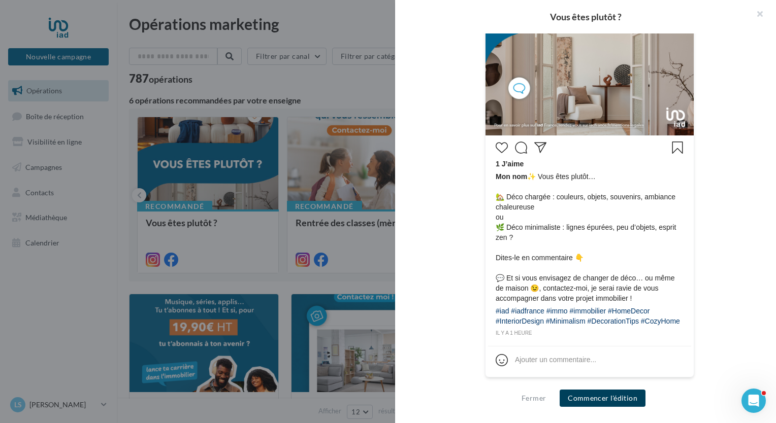
click at [621, 399] on button "Commencer l'édition" at bounding box center [602, 398] width 86 height 17
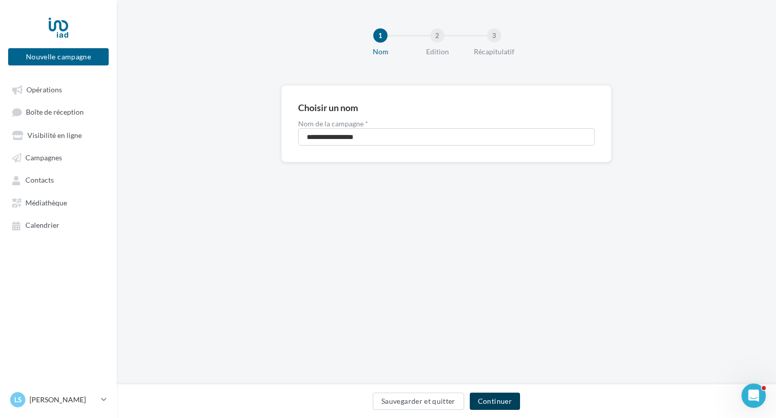
click at [488, 405] on button "Continuer" at bounding box center [495, 401] width 50 height 17
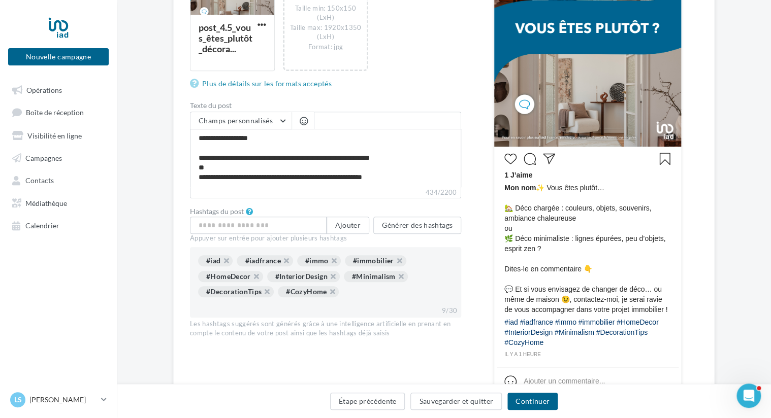
scroll to position [305, 0]
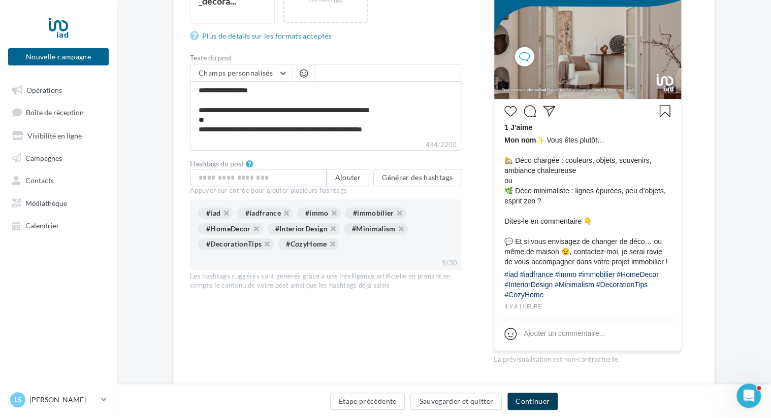
click at [538, 397] on button "Continuer" at bounding box center [532, 401] width 50 height 17
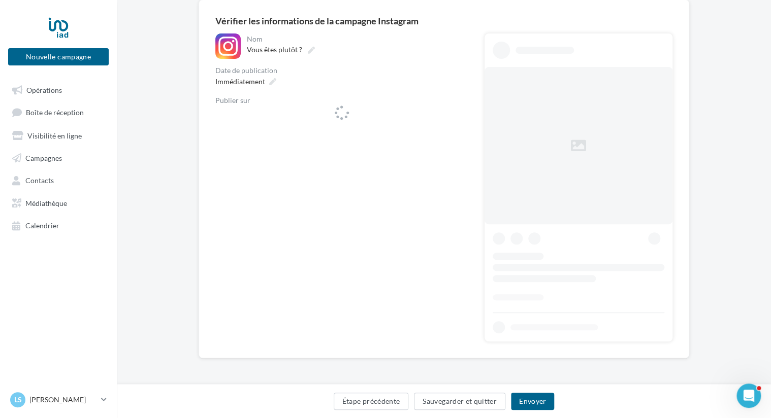
scroll to position [85, 0]
click at [316, 120] on span "lois_peridon_iadfrance" at bounding box center [338, 118] width 230 height 15
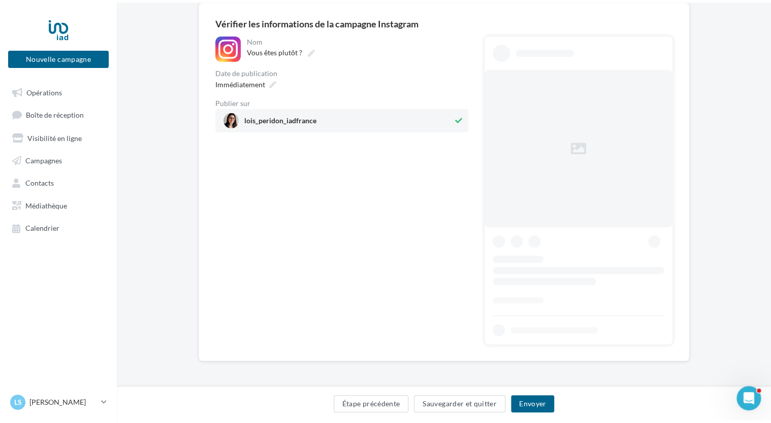
scroll to position [0, 0]
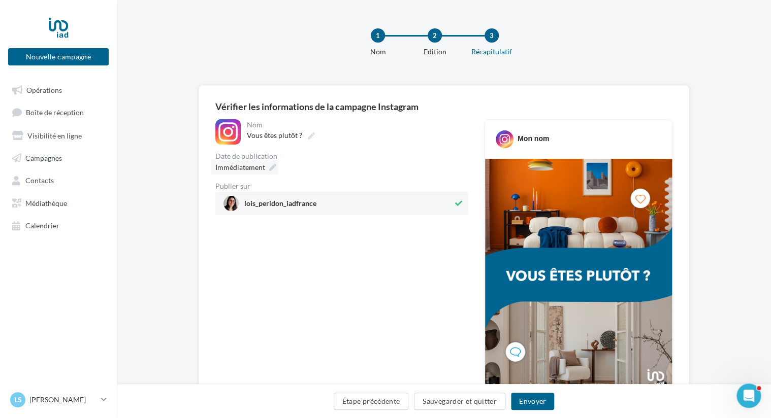
click at [249, 163] on span "Immédiatement" at bounding box center [240, 167] width 50 height 9
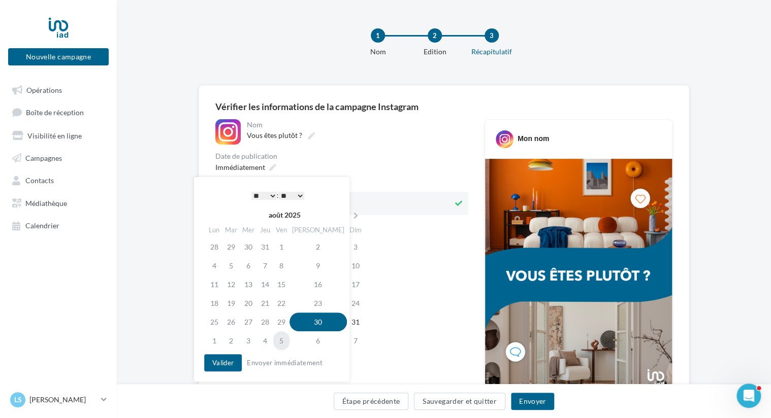
click at [286, 341] on td "5" at bounding box center [281, 340] width 16 height 19
click at [271, 194] on select "* * * * * * * * * * ** ** ** ** ** ** ** ** ** ** ** ** ** **" at bounding box center [263, 196] width 25 height 8
click at [258, 165] on span "Immédiatement" at bounding box center [240, 167] width 50 height 9
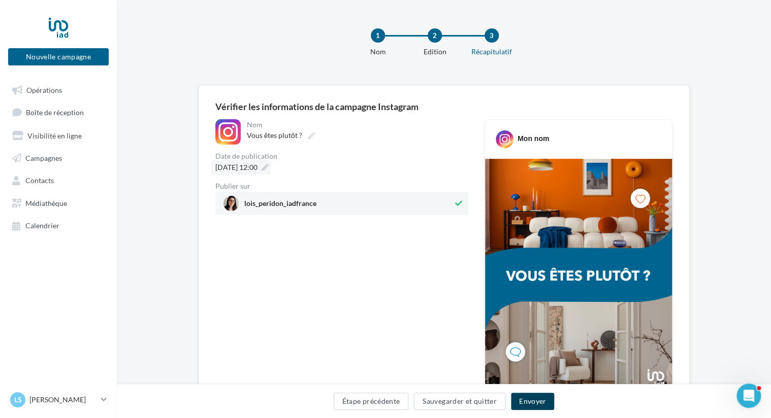
click at [538, 405] on button "Envoyer" at bounding box center [532, 401] width 43 height 17
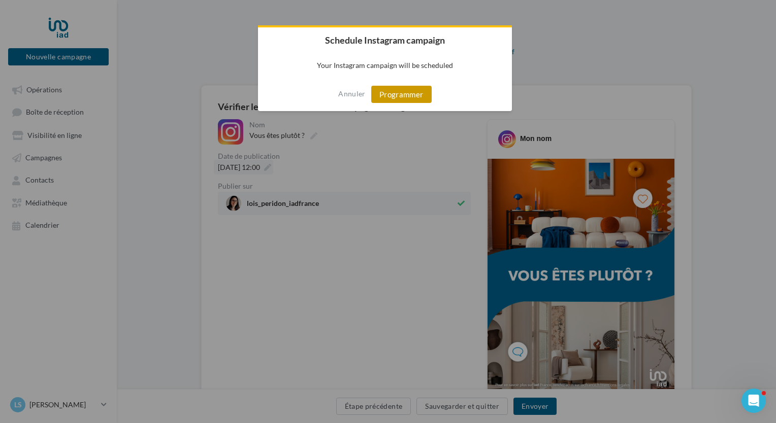
click at [392, 94] on button "Programmer" at bounding box center [401, 94] width 60 height 17
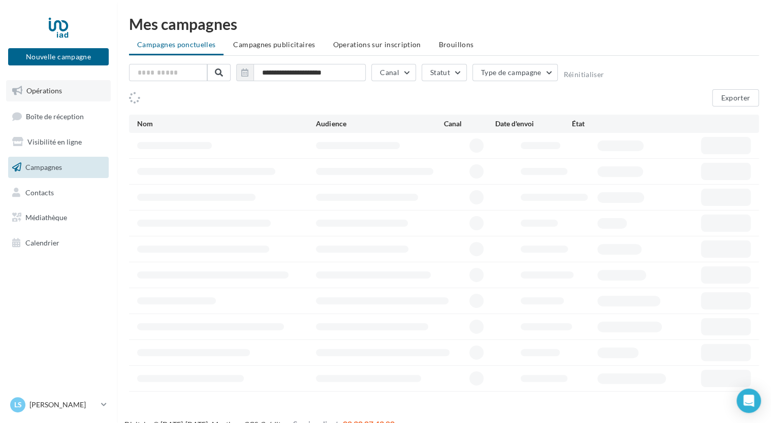
click at [51, 91] on span "Opérations" at bounding box center [44, 90] width 36 height 9
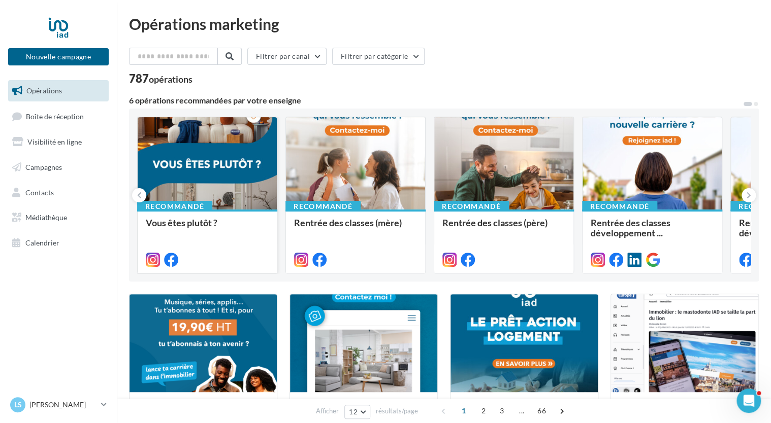
click at [223, 176] on div at bounding box center [207, 163] width 139 height 93
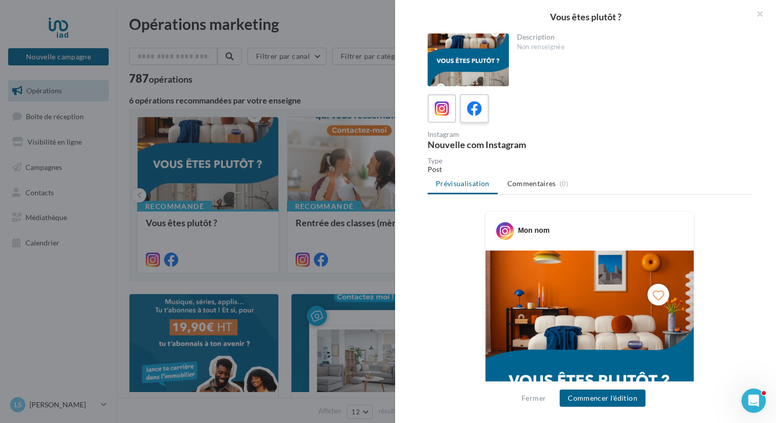
click at [480, 112] on icon at bounding box center [474, 109] width 15 height 15
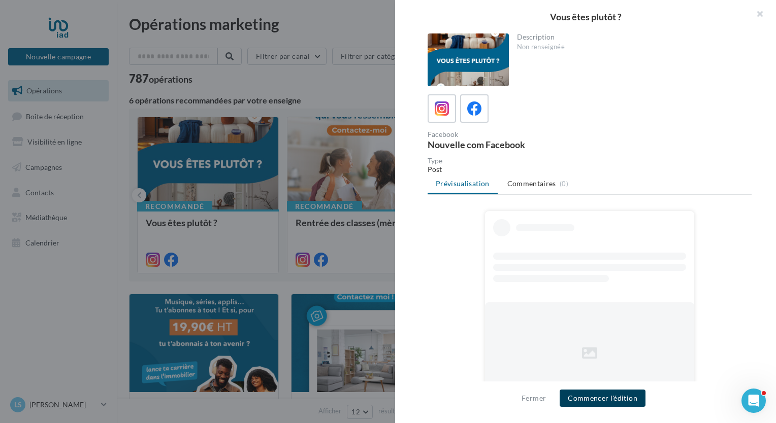
click at [596, 398] on button "Commencer l'édition" at bounding box center [602, 398] width 86 height 17
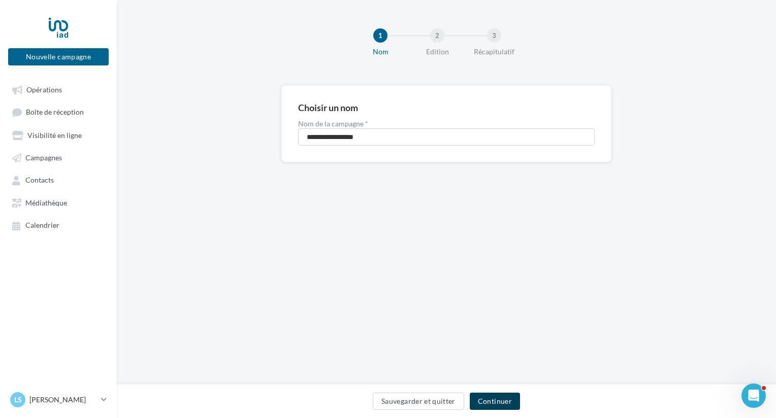
click at [494, 399] on button "Continuer" at bounding box center [495, 401] width 50 height 17
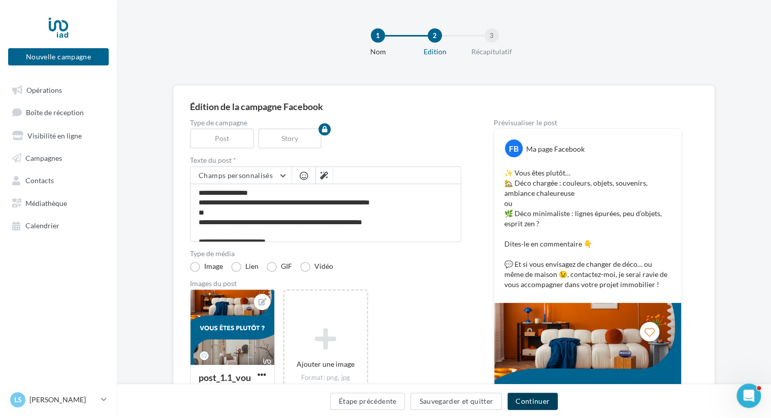
click at [527, 405] on button "Continuer" at bounding box center [532, 401] width 50 height 17
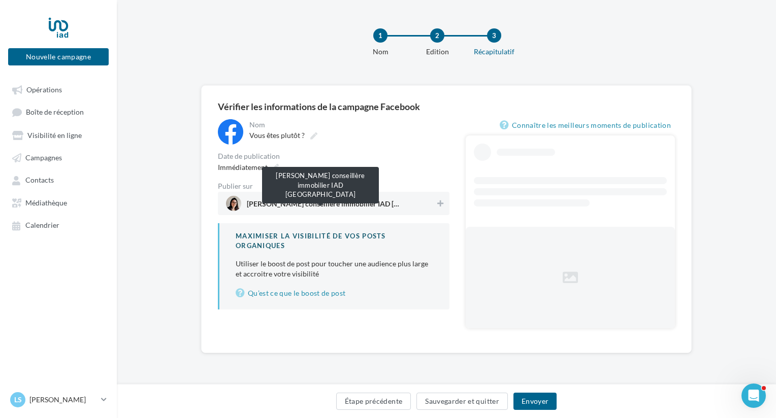
click at [285, 206] on span "Loïs Peridon conseillère immobilier IAD France" at bounding box center [323, 206] width 152 height 11
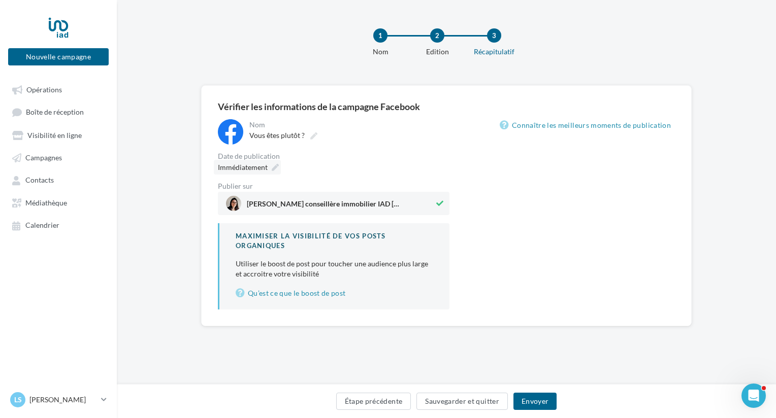
click at [242, 171] on span "Immédiatement" at bounding box center [243, 167] width 50 height 9
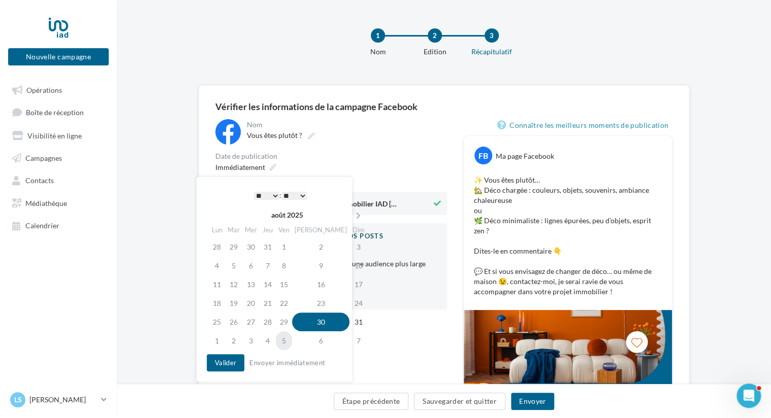
click at [292, 340] on td "5" at bounding box center [284, 340] width 16 height 19
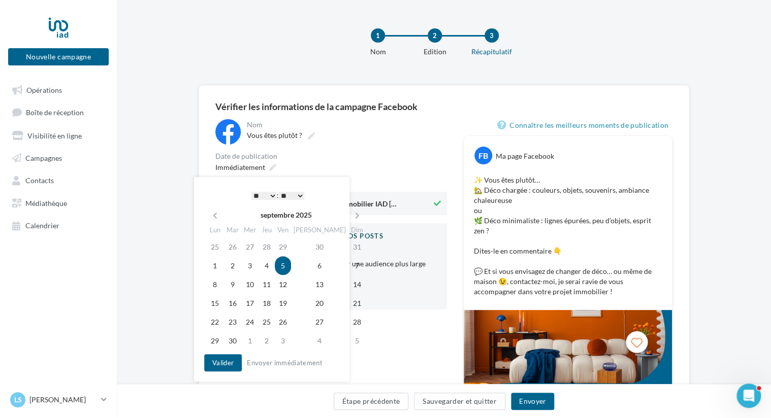
click at [272, 197] on select "* * * * * * * * * * ** ** ** ** ** ** ** ** ** ** ** ** ** **" at bounding box center [263, 196] width 25 height 8
click at [223, 361] on button "Valider" at bounding box center [223, 362] width 38 height 17
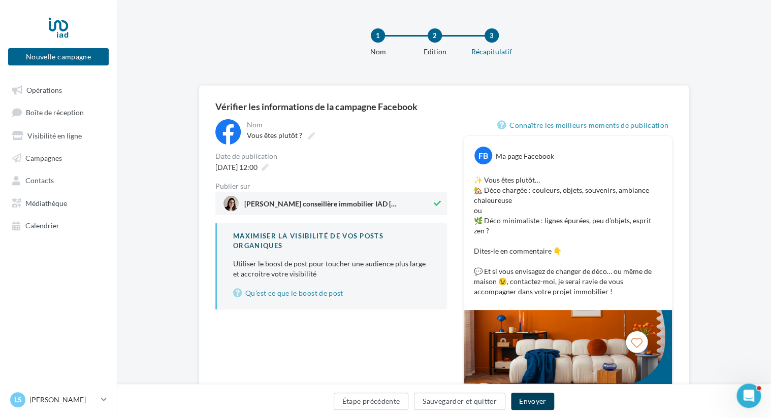
click at [536, 402] on button "Envoyer" at bounding box center [532, 401] width 43 height 17
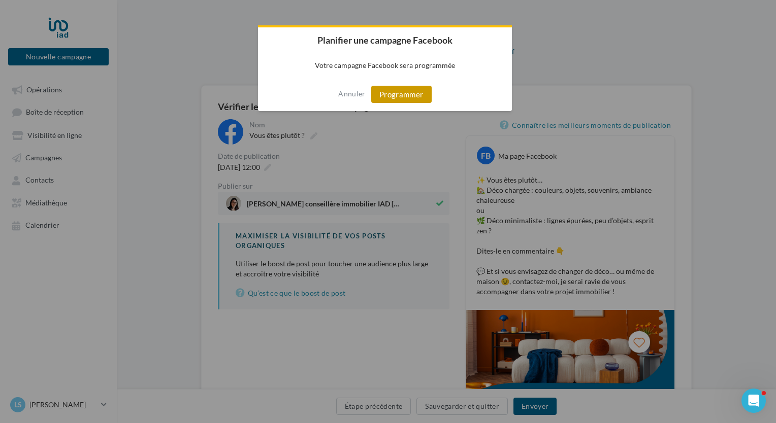
click at [400, 93] on button "Programmer" at bounding box center [401, 94] width 60 height 17
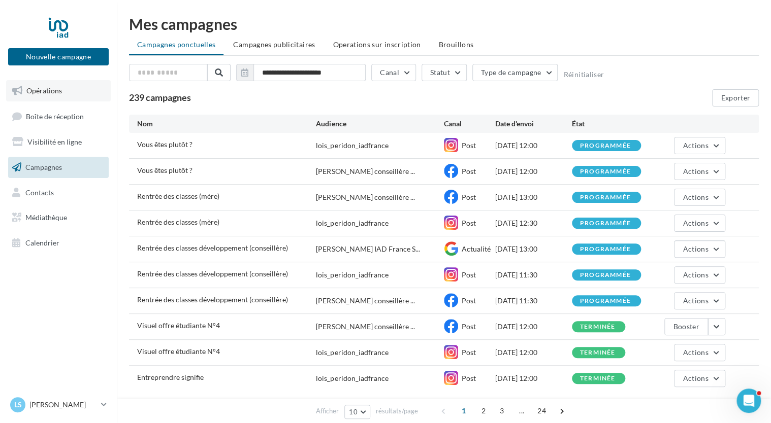
click at [52, 92] on span "Opérations" at bounding box center [44, 90] width 36 height 9
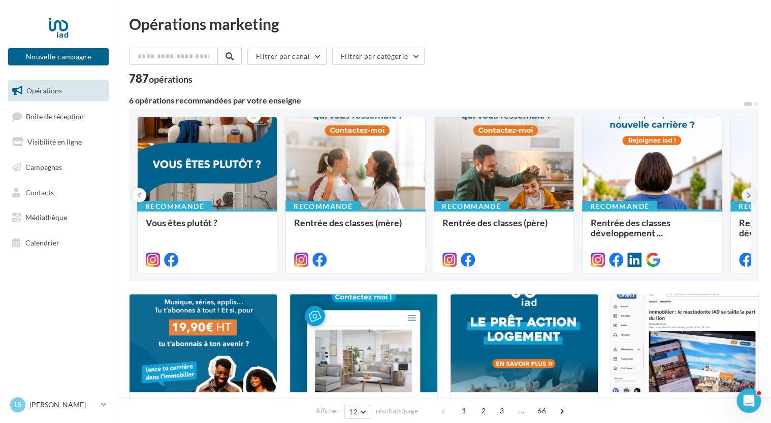
click at [747, 196] on icon at bounding box center [748, 195] width 5 height 10
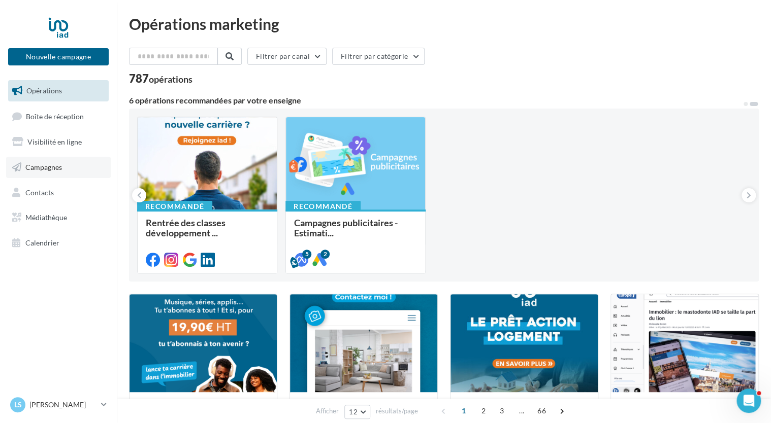
click at [61, 164] on link "Campagnes" at bounding box center [58, 167] width 105 height 21
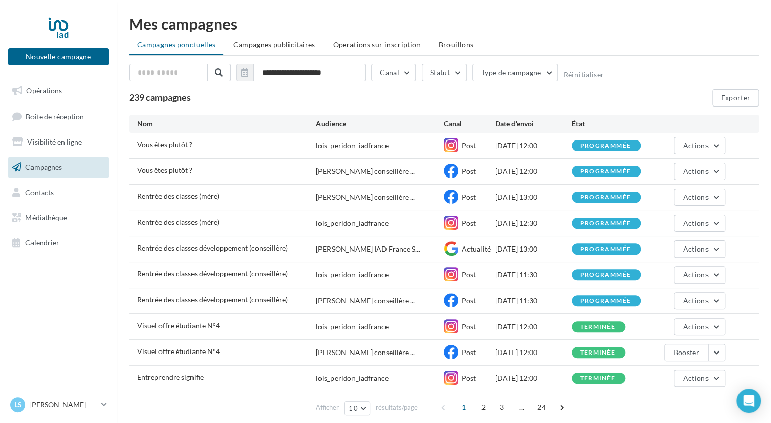
click at [61, 141] on span "Visibilité en ligne" at bounding box center [54, 142] width 54 height 9
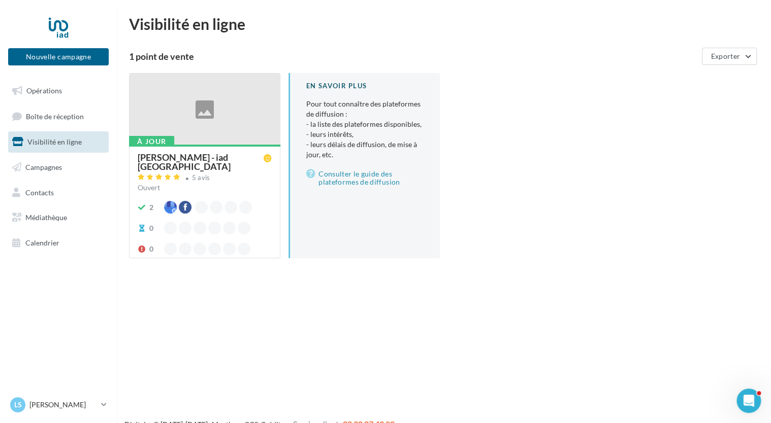
click at [200, 155] on div "[PERSON_NAME] - iad [GEOGRAPHIC_DATA]" at bounding box center [201, 162] width 126 height 18
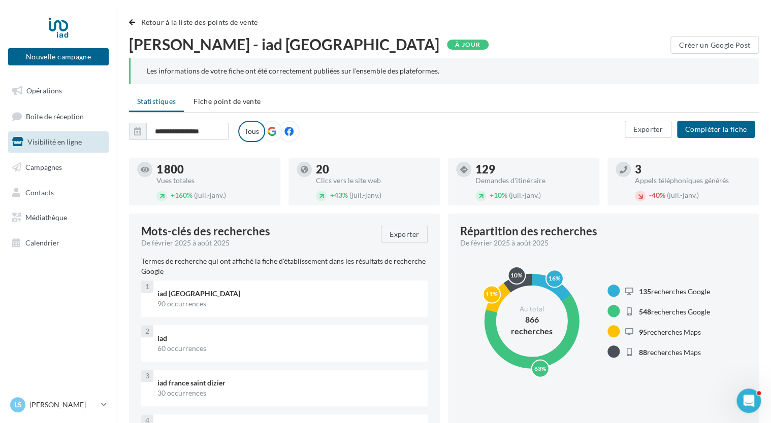
click at [276, 131] on label at bounding box center [271, 131] width 21 height 21
click at [252, 131] on label "Tous" at bounding box center [251, 131] width 27 height 21
click at [271, 131] on icon at bounding box center [271, 131] width 9 height 9
click at [252, 131] on label "Tous" at bounding box center [251, 131] width 27 height 21
click at [250, 131] on label "Tous" at bounding box center [251, 131] width 27 height 21
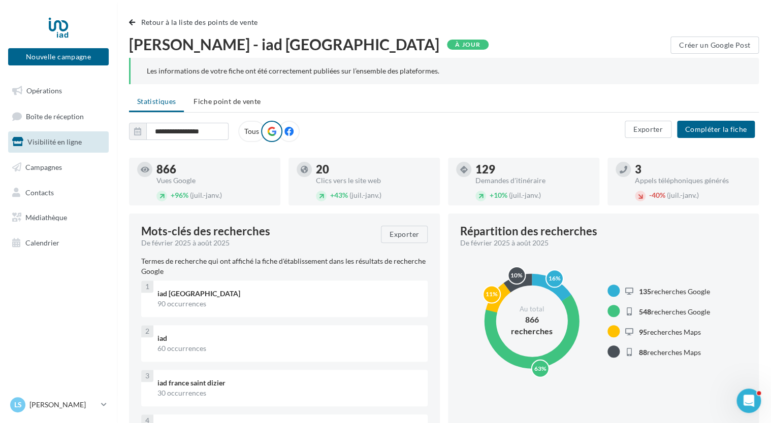
drag, startPoint x: 250, startPoint y: 131, endPoint x: 323, endPoint y: 134, distance: 73.1
click at [323, 134] on div "**********" at bounding box center [376, 131] width 495 height 21
click at [290, 134] on icon at bounding box center [288, 131] width 9 height 9
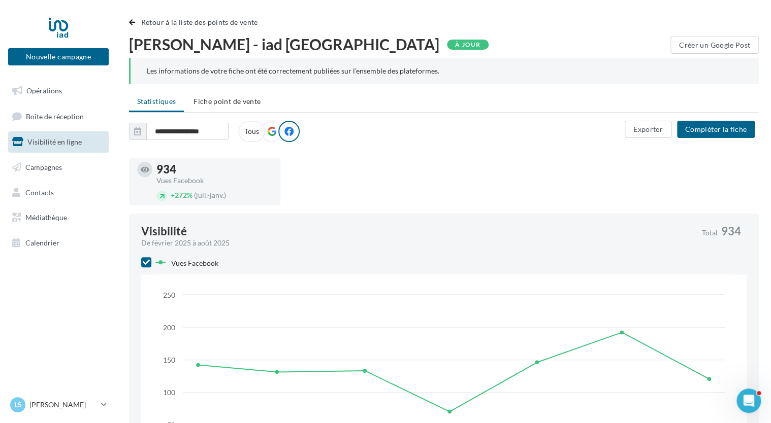
click at [271, 131] on icon at bounding box center [271, 131] width 9 height 9
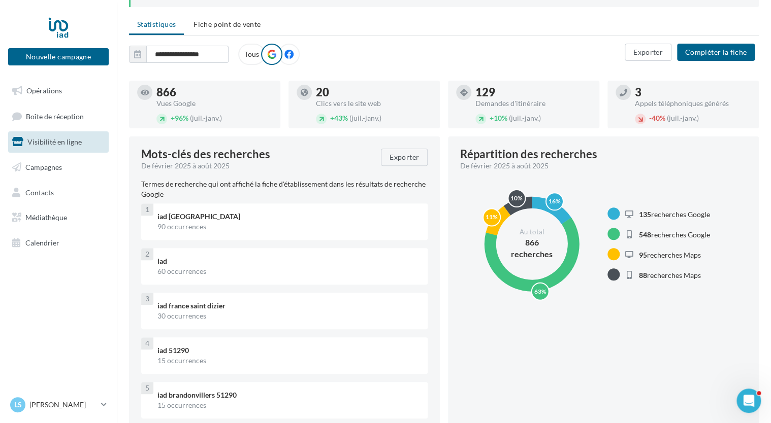
scroll to position [132, 0]
